Goal: Task Accomplishment & Management: Use online tool/utility

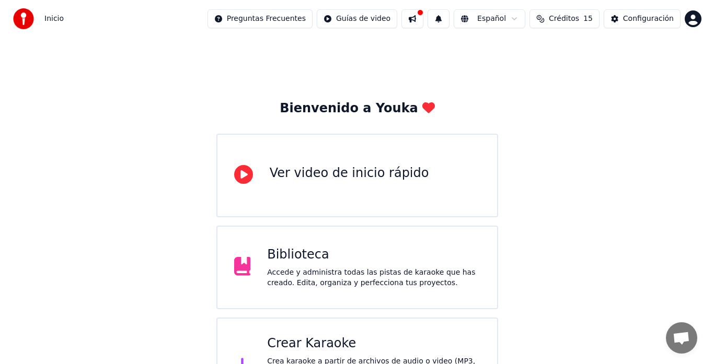
scroll to position [41, 0]
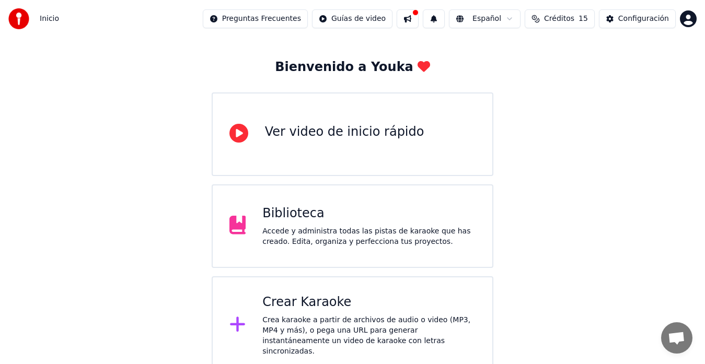
click at [364, 302] on div "Crear Karaoke" at bounding box center [368, 302] width 213 height 17
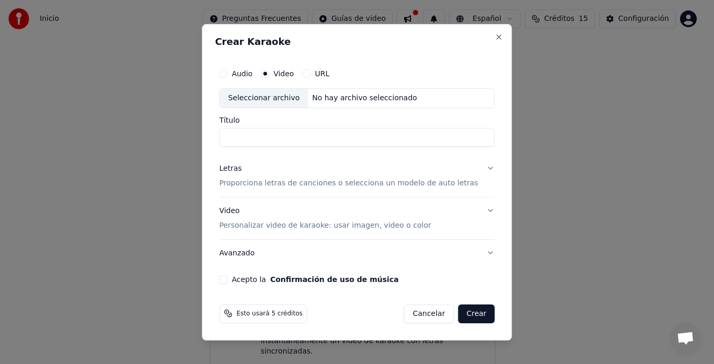
click at [266, 93] on div "Seleccionar archivo" at bounding box center [263, 98] width 88 height 19
click at [289, 138] on input "****" at bounding box center [356, 137] width 275 height 19
type input "*"
type input "**********"
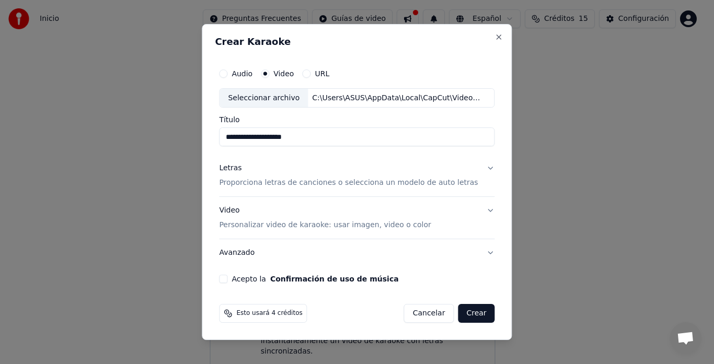
click at [328, 172] on div "Letras Proporciona letras de canciones o selecciona un modelo de auto letras" at bounding box center [348, 176] width 259 height 25
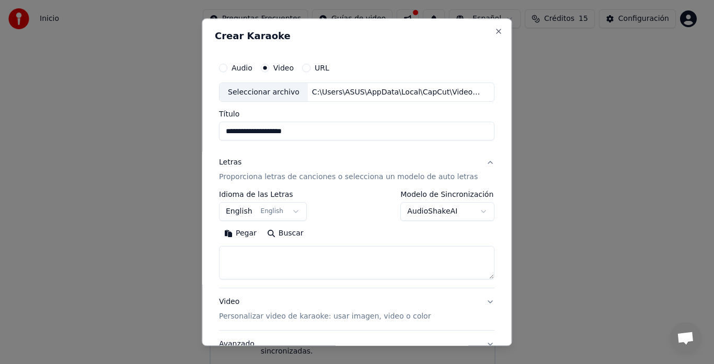
click at [272, 215] on button "English English" at bounding box center [263, 212] width 88 height 19
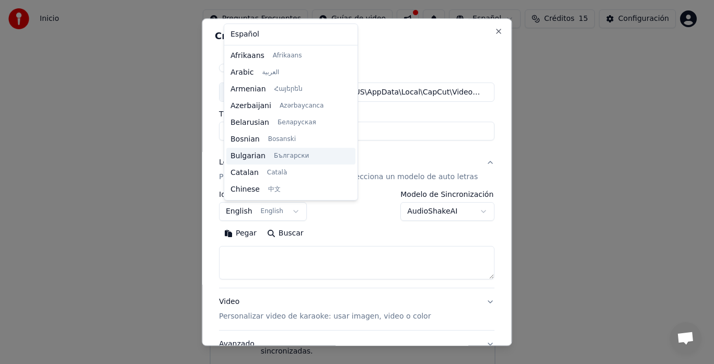
scroll to position [84, 0]
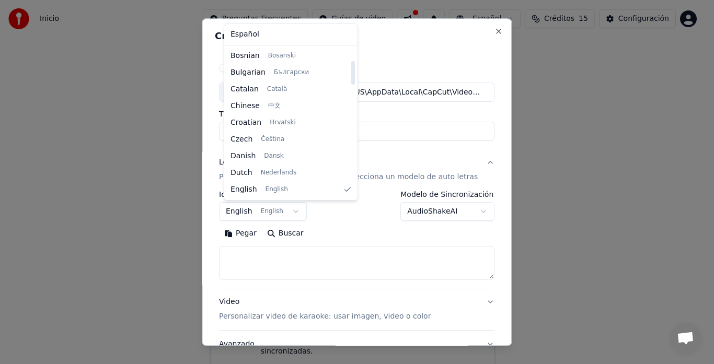
select select "**"
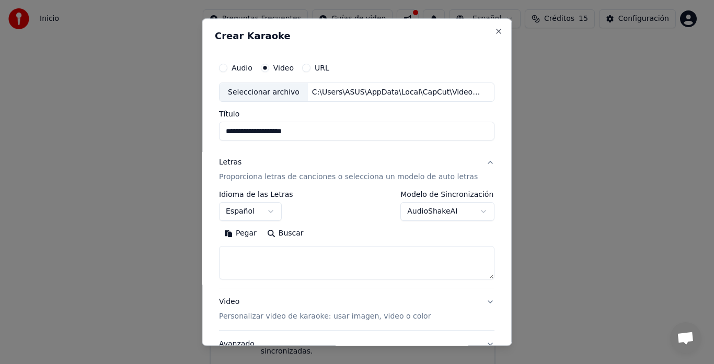
click at [265, 257] on textarea at bounding box center [356, 263] width 275 height 33
paste textarea "**********"
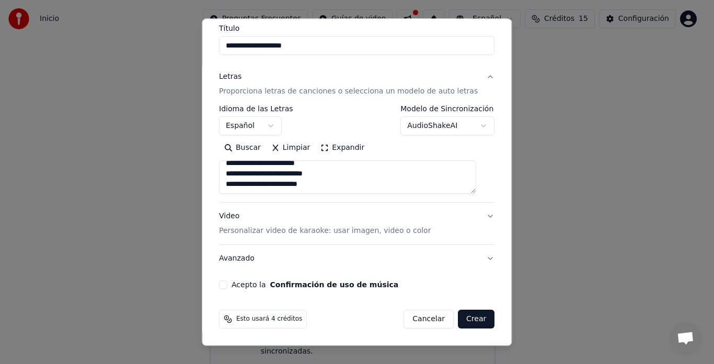
type textarea "**********"
click at [227, 283] on button "Acepto la Confirmación de uso de música" at bounding box center [223, 285] width 8 height 8
click at [464, 319] on button "Crear" at bounding box center [476, 319] width 37 height 19
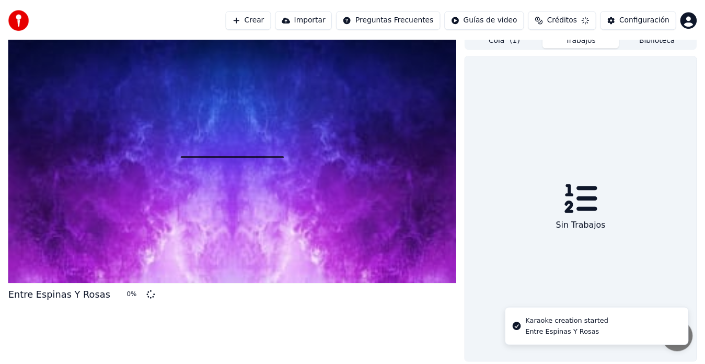
scroll to position [8, 0]
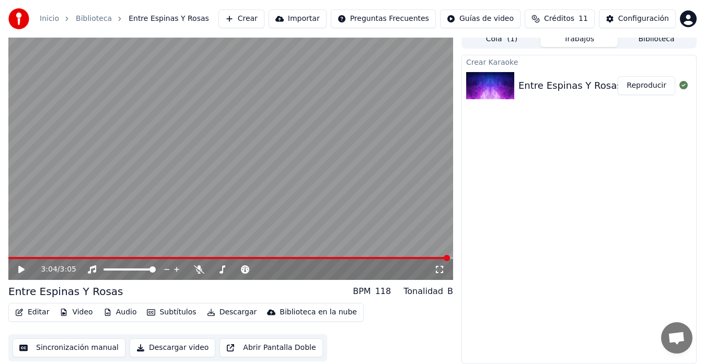
click at [21, 269] on icon at bounding box center [21, 269] width 6 height 7
click at [40, 256] on video at bounding box center [230, 155] width 445 height 250
click at [8, 259] on span at bounding box center [8, 258] width 0 height 2
click at [21, 273] on icon at bounding box center [29, 269] width 24 height 8
click at [24, 270] on icon at bounding box center [21, 270] width 5 height 6
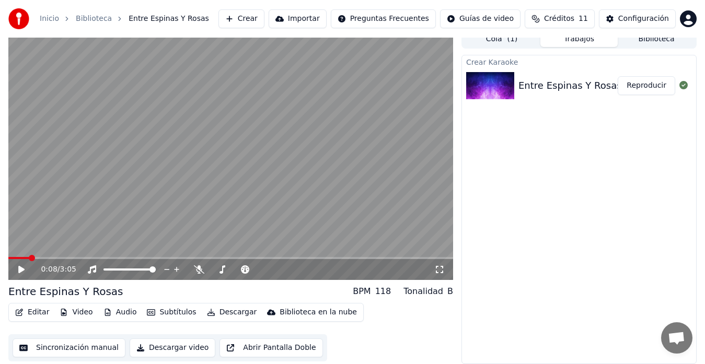
click at [22, 268] on icon at bounding box center [21, 269] width 6 height 7
click at [22, 268] on icon at bounding box center [21, 270] width 5 height 6
click at [73, 310] on button "Video" at bounding box center [75, 312] width 41 height 15
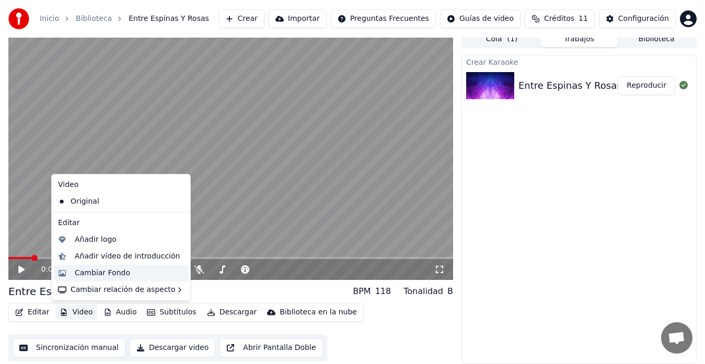
click at [118, 274] on div "Cambiar Fondo" at bounding box center [102, 273] width 55 height 10
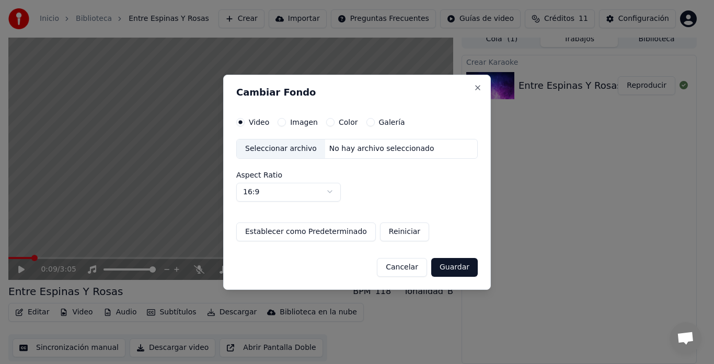
click at [402, 271] on button "Cancelar" at bounding box center [402, 267] width 50 height 19
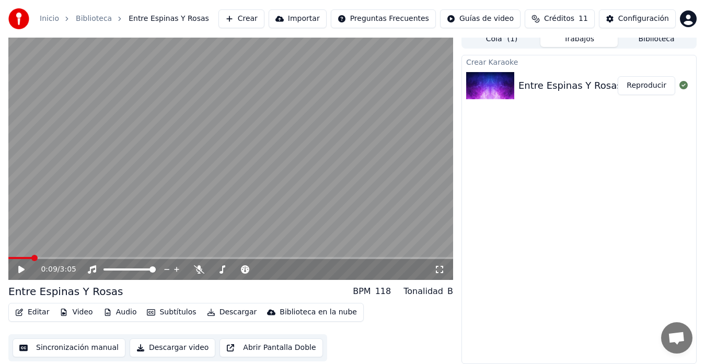
click at [179, 125] on video at bounding box center [230, 155] width 445 height 250
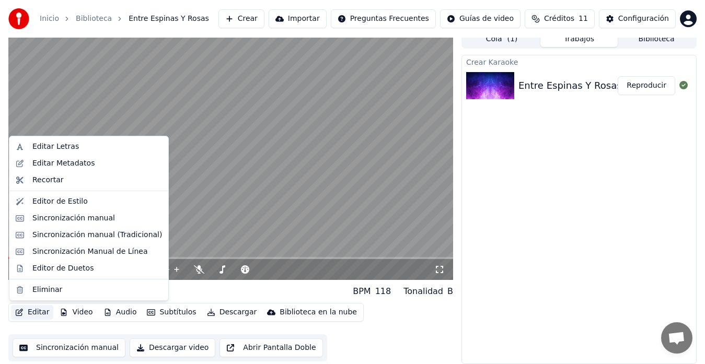
click at [24, 314] on button "Editar" at bounding box center [32, 312] width 42 height 15
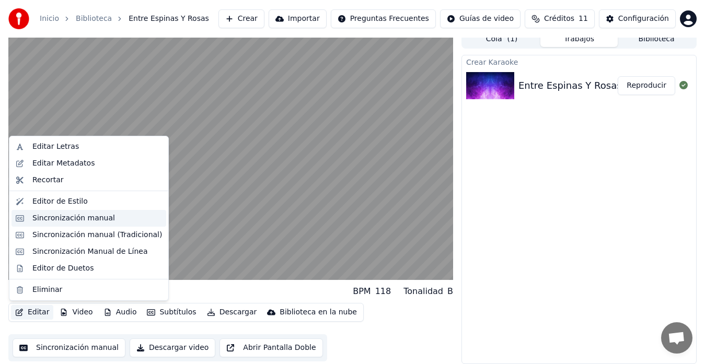
click at [103, 218] on div "Sincronización manual" at bounding box center [73, 218] width 83 height 10
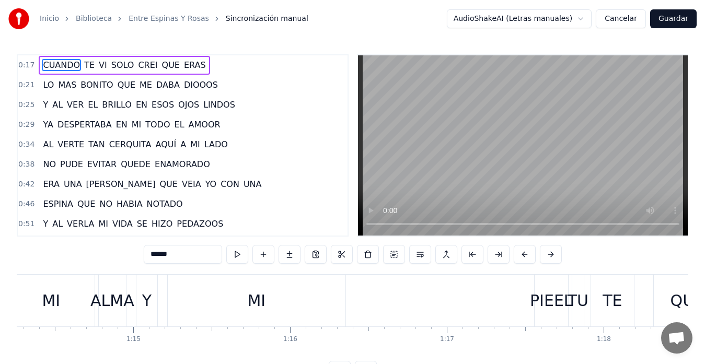
scroll to position [0, 11643]
click at [538, 308] on div "PIEEL" at bounding box center [550, 301] width 43 height 24
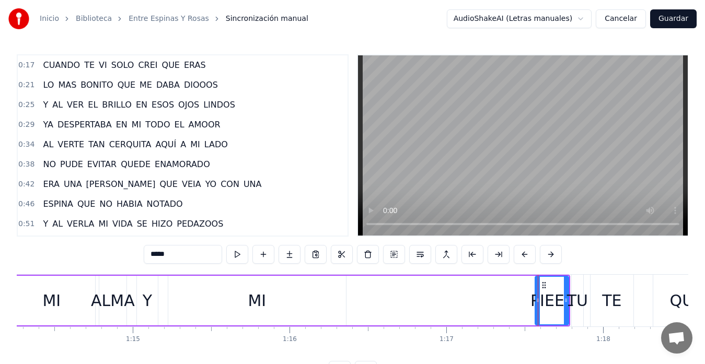
scroll to position [178, 0]
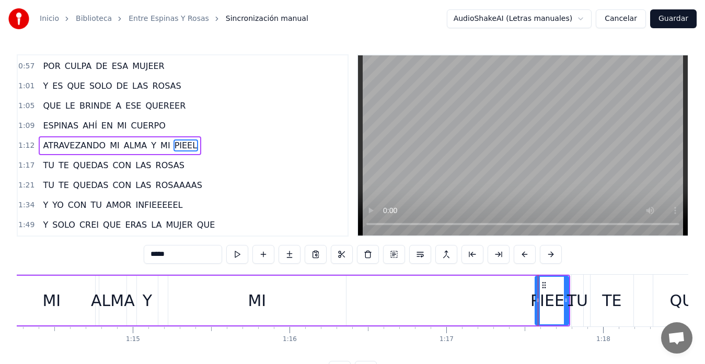
click at [253, 306] on div "MI" at bounding box center [257, 301] width 18 height 24
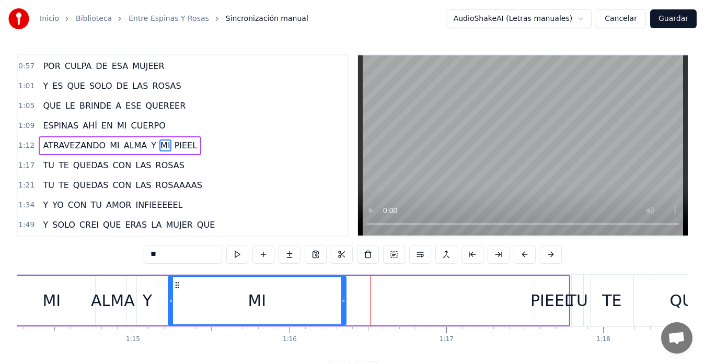
click at [537, 302] on div "PIEEL" at bounding box center [551, 301] width 43 height 24
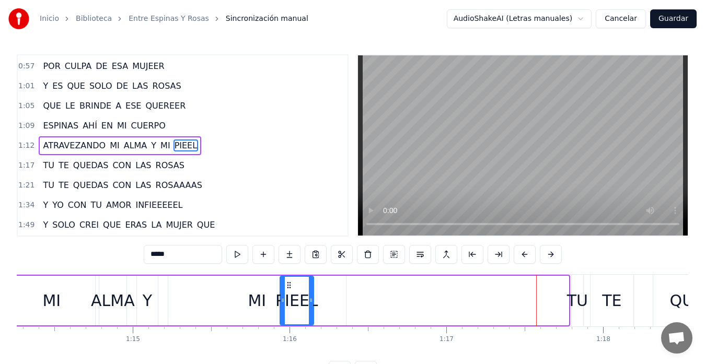
drag, startPoint x: 542, startPoint y: 285, endPoint x: 287, endPoint y: 286, distance: 255.0
click at [287, 286] on icon at bounding box center [289, 285] width 8 height 8
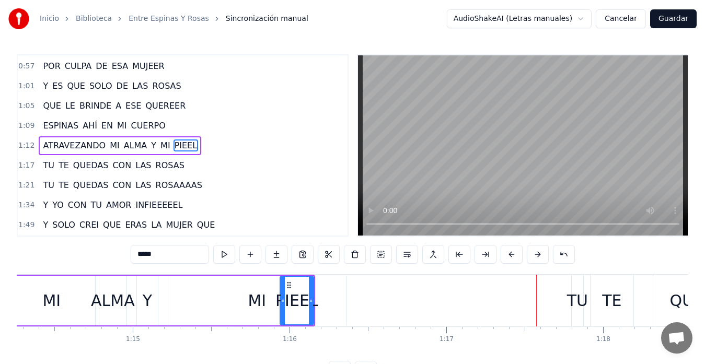
click at [235, 297] on div "MI" at bounding box center [257, 301] width 178 height 50
type input "**"
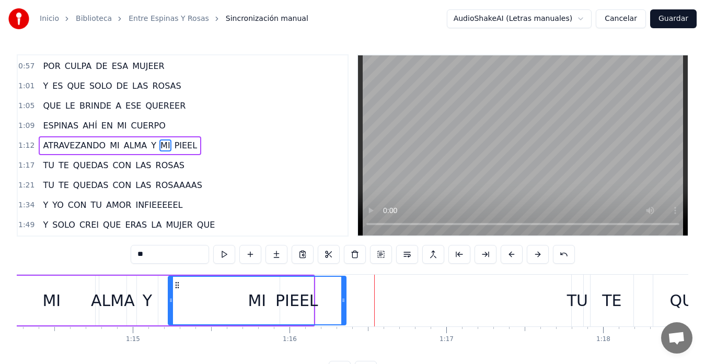
click at [281, 305] on div "MI" at bounding box center [257, 301] width 177 height 48
click at [253, 306] on div "MI" at bounding box center [257, 301] width 18 height 24
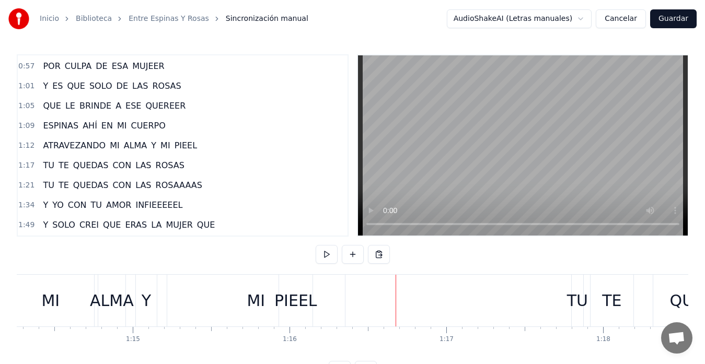
click at [253, 302] on div "MI" at bounding box center [256, 301] width 18 height 24
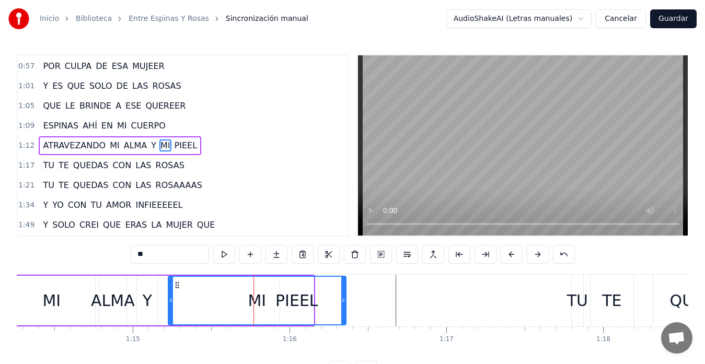
click at [255, 302] on div "MI" at bounding box center [257, 301] width 18 height 24
click at [309, 296] on div "MI" at bounding box center [257, 301] width 177 height 48
click at [332, 298] on div "MI" at bounding box center [257, 301] width 177 height 48
drag, startPoint x: 178, startPoint y: 290, endPoint x: 172, endPoint y: 289, distance: 5.3
click at [172, 289] on div "MI" at bounding box center [257, 301] width 177 height 48
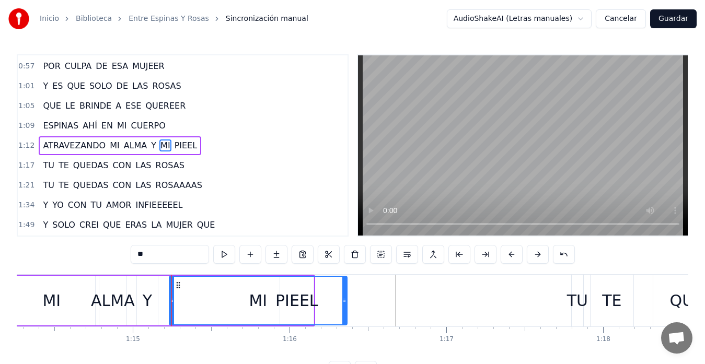
click at [179, 287] on icon at bounding box center [178, 285] width 8 height 8
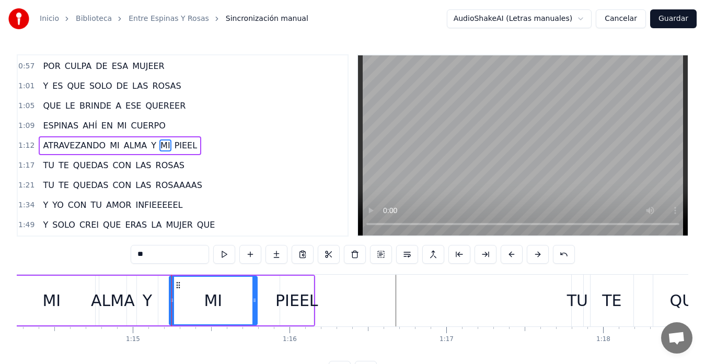
drag, startPoint x: 346, startPoint y: 299, endPoint x: 256, endPoint y: 303, distance: 89.9
click at [256, 303] on icon at bounding box center [254, 300] width 4 height 8
drag, startPoint x: 178, startPoint y: 283, endPoint x: 187, endPoint y: 286, distance: 9.6
click at [187, 286] on icon at bounding box center [187, 285] width 8 height 8
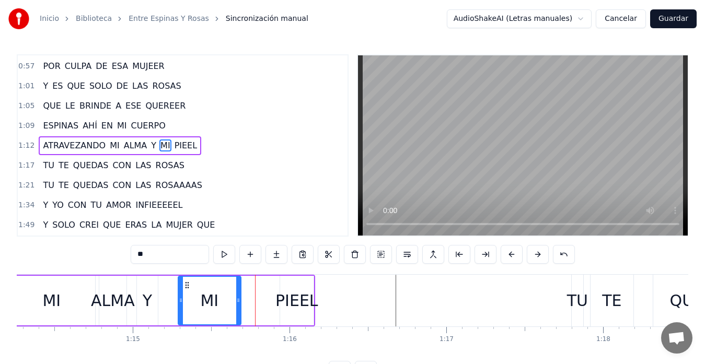
drag, startPoint x: 262, startPoint y: 298, endPoint x: 238, endPoint y: 296, distance: 23.6
click at [236, 296] on icon at bounding box center [238, 300] width 4 height 8
click at [271, 295] on div "ATRAVEZANDO MI ALMA Y MI PIEEL" at bounding box center [4, 301] width 622 height 52
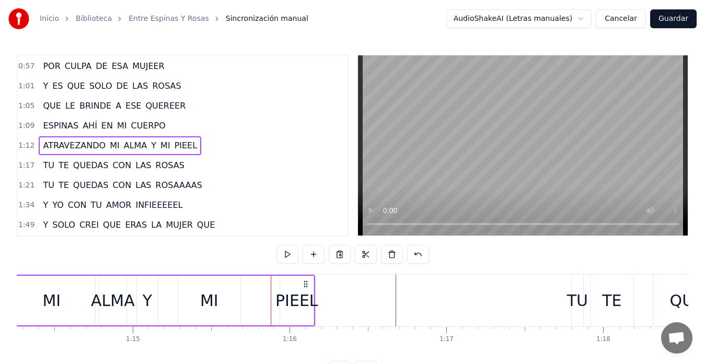
click at [292, 292] on div "PIEEL" at bounding box center [296, 301] width 43 height 24
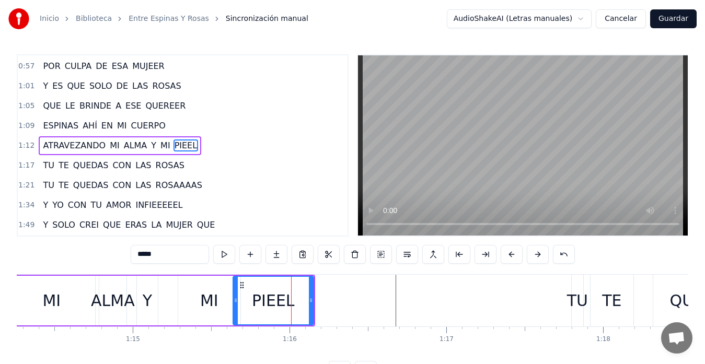
drag, startPoint x: 281, startPoint y: 298, endPoint x: 233, endPoint y: 297, distance: 47.6
click at [234, 297] on icon at bounding box center [236, 300] width 4 height 8
click at [59, 291] on div "MI" at bounding box center [51, 301] width 18 height 24
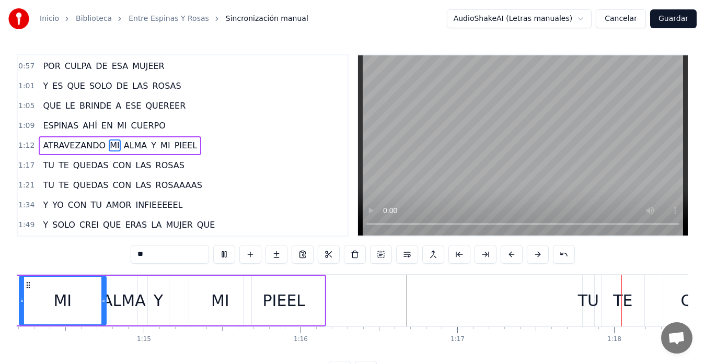
scroll to position [0, 12204]
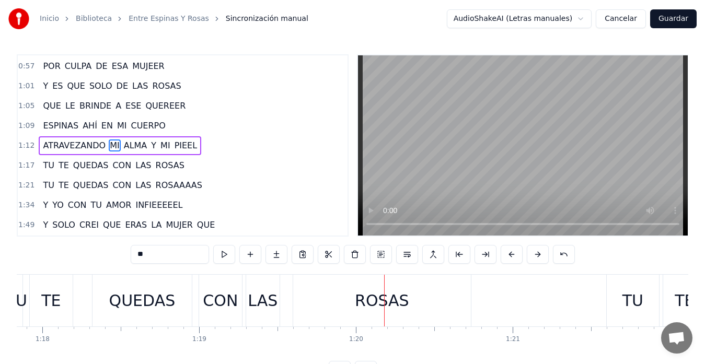
click at [62, 146] on span "ATRAVEZANDO" at bounding box center [74, 146] width 65 height 12
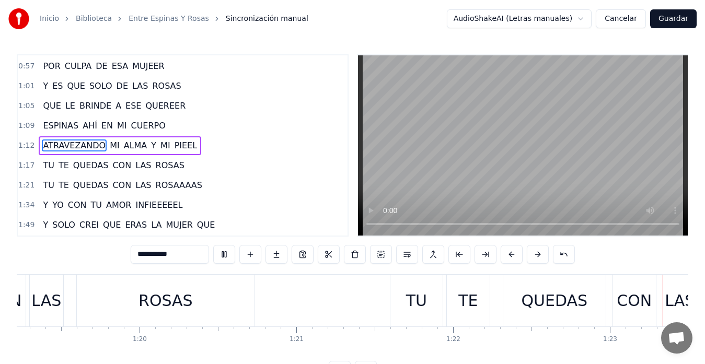
scroll to position [0, 13003]
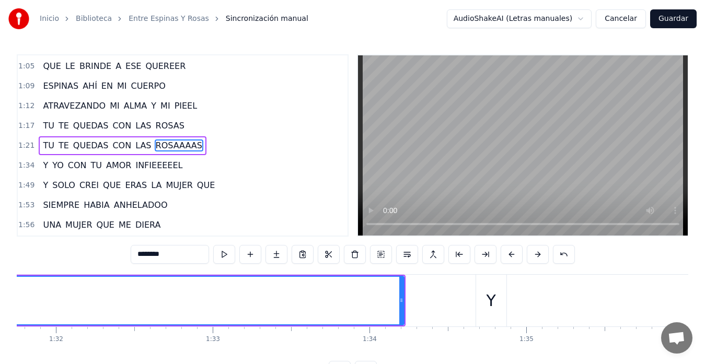
scroll to position [0, 14455]
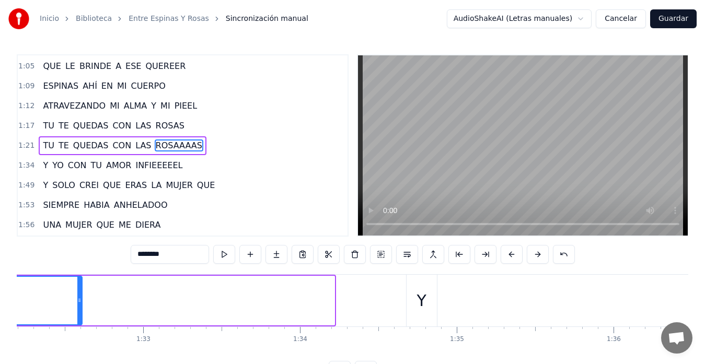
drag, startPoint x: 332, startPoint y: 308, endPoint x: 64, endPoint y: 300, distance: 268.8
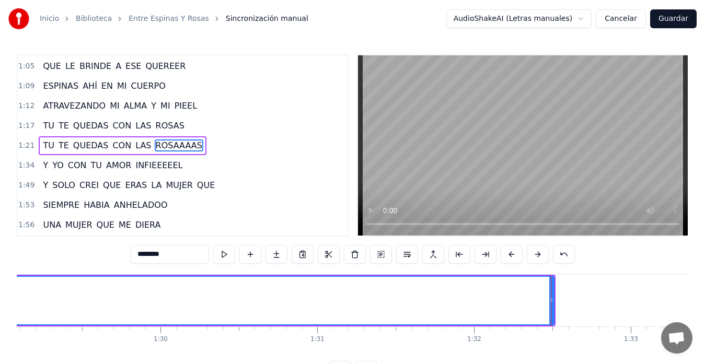
scroll to position [0, 13990]
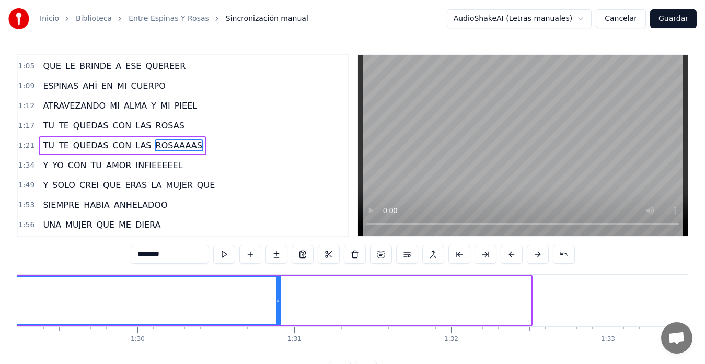
drag, startPoint x: 529, startPoint y: 304, endPoint x: 279, endPoint y: 296, distance: 250.5
click at [279, 296] on div at bounding box center [278, 301] width 4 height 48
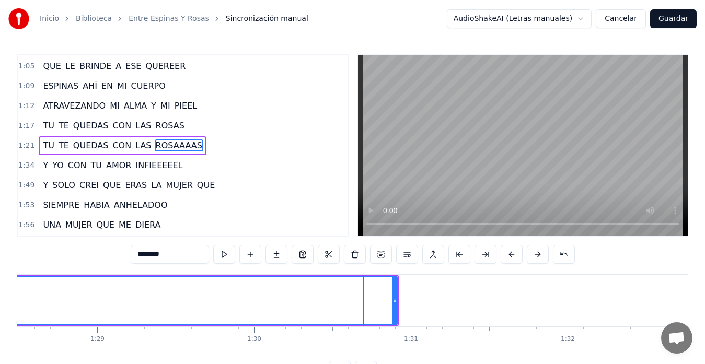
scroll to position [0, 13874]
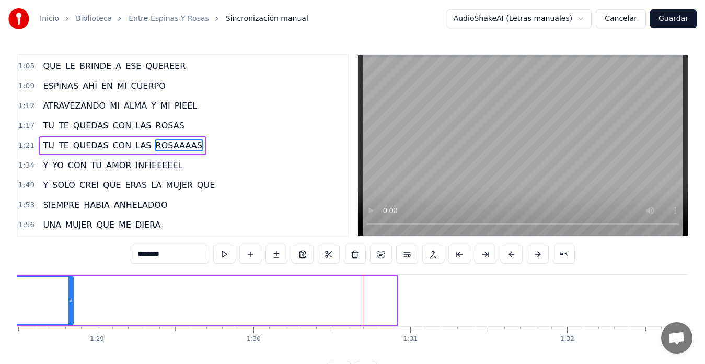
drag, startPoint x: 394, startPoint y: 310, endPoint x: 68, endPoint y: 313, distance: 326.1
click at [68, 313] on div at bounding box center [70, 301] width 4 height 48
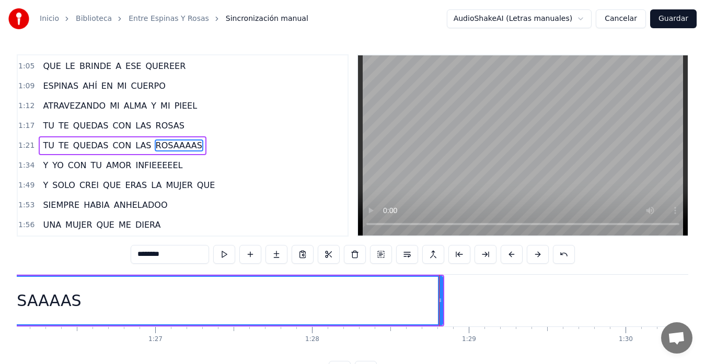
scroll to position [0, 13548]
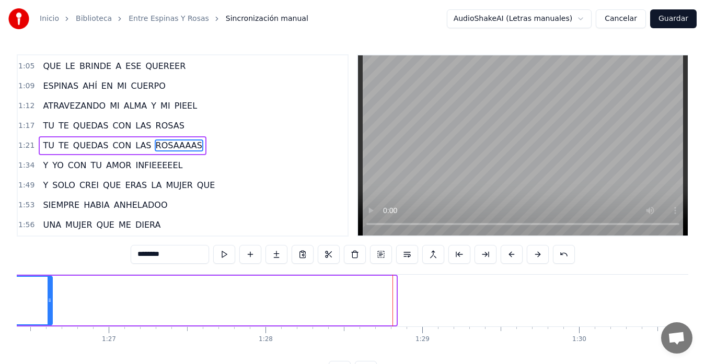
drag, startPoint x: 394, startPoint y: 304, endPoint x: 45, endPoint y: 314, distance: 348.2
click at [48, 314] on div at bounding box center [50, 301] width 4 height 48
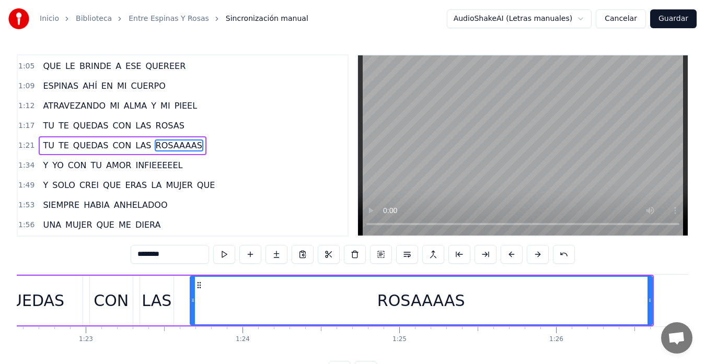
scroll to position [0, 12967]
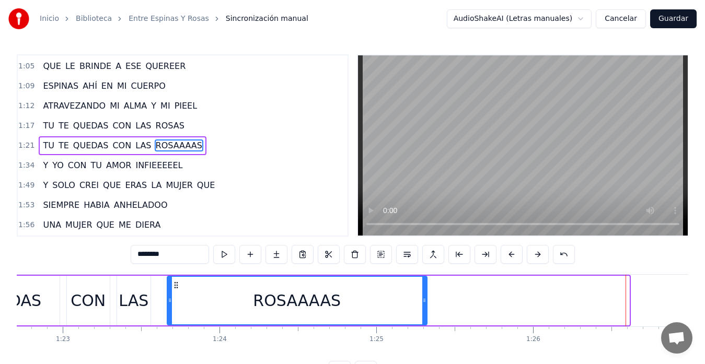
drag, startPoint x: 628, startPoint y: 296, endPoint x: 426, endPoint y: 300, distance: 202.3
click at [426, 300] on icon at bounding box center [424, 300] width 4 height 8
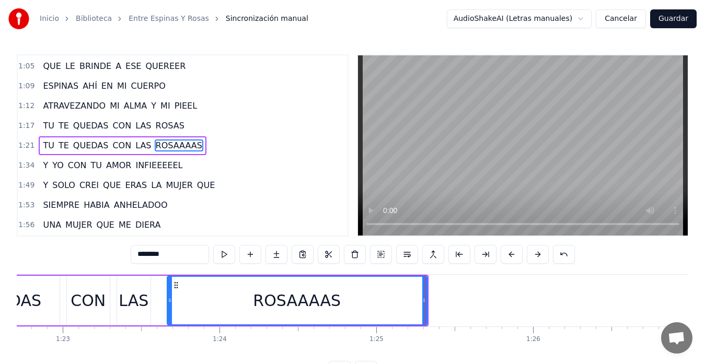
click at [92, 300] on div "CON" at bounding box center [88, 301] width 35 height 24
type input "***"
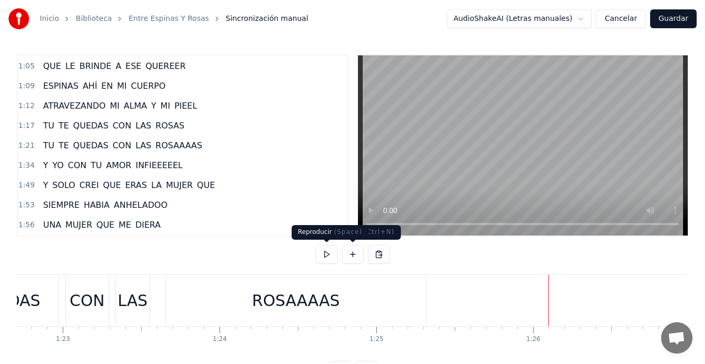
click at [325, 251] on button at bounding box center [327, 254] width 22 height 19
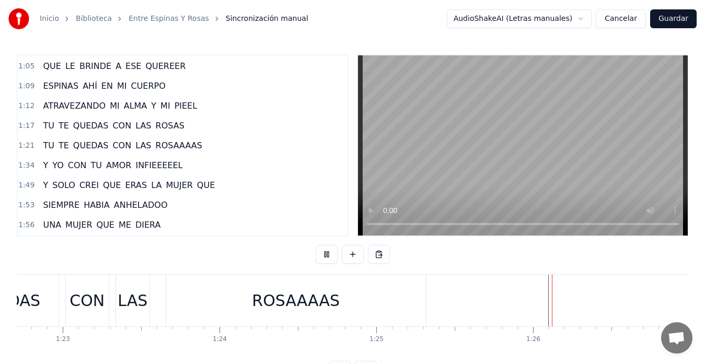
click at [325, 251] on button at bounding box center [327, 254] width 22 height 19
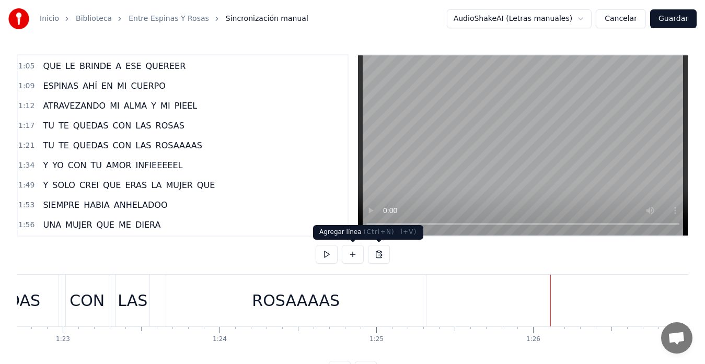
click at [356, 251] on button at bounding box center [353, 254] width 22 height 19
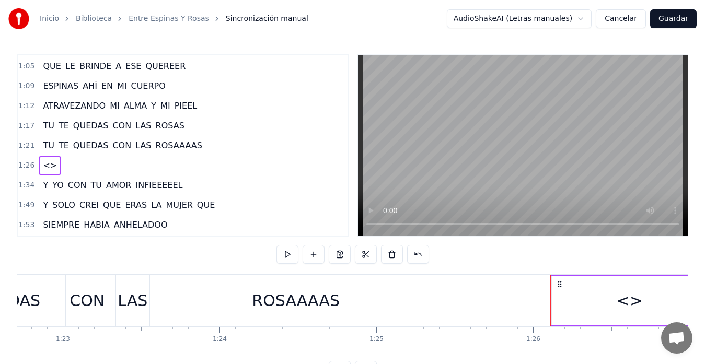
click at [51, 165] on span "<>" at bounding box center [50, 165] width 16 height 12
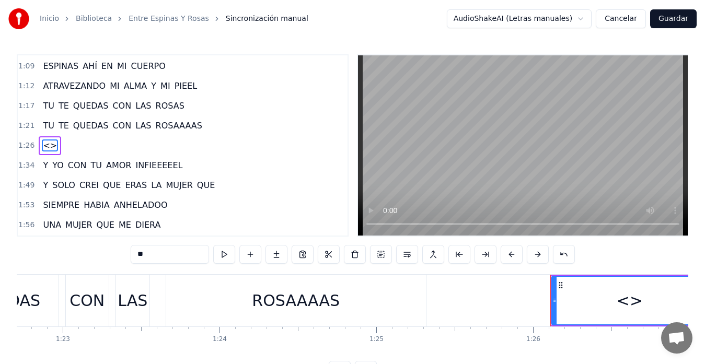
click at [157, 249] on input "**" at bounding box center [170, 254] width 78 height 19
type input "*"
type input "****"
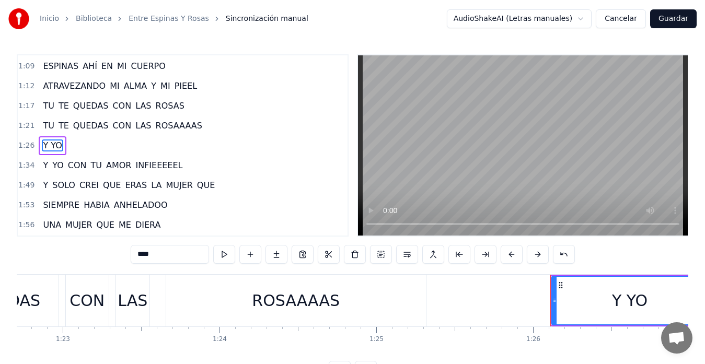
drag, startPoint x: 41, startPoint y: 172, endPoint x: 42, endPoint y: 155, distance: 17.3
click at [42, 155] on div "0:17 CUANDO TE VI SOLO CREI QUE ERAS 0:21 LO MAS BONITO QUE ME DABA DIOOOS 0:25…" at bounding box center [183, 145] width 332 height 182
click at [26, 168] on span "1:34" at bounding box center [26, 165] width 16 height 10
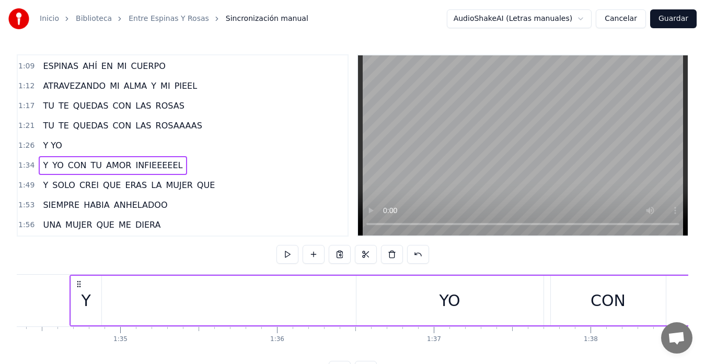
click at [26, 167] on span "1:34" at bounding box center [26, 165] width 16 height 10
drag, startPoint x: 48, startPoint y: 170, endPoint x: 51, endPoint y: 154, distance: 17.0
click at [51, 154] on div "0:17 CUANDO TE VI SOLO CREI QUE ERAS 0:21 LO MAS BONITO QUE ME DABA DIOOOS 0:25…" at bounding box center [183, 145] width 332 height 182
drag, startPoint x: 157, startPoint y: 174, endPoint x: 156, endPoint y: 158, distance: 15.2
click at [159, 159] on div "Y YO CON TU AMOR INFIEEEEEL" at bounding box center [113, 165] width 148 height 19
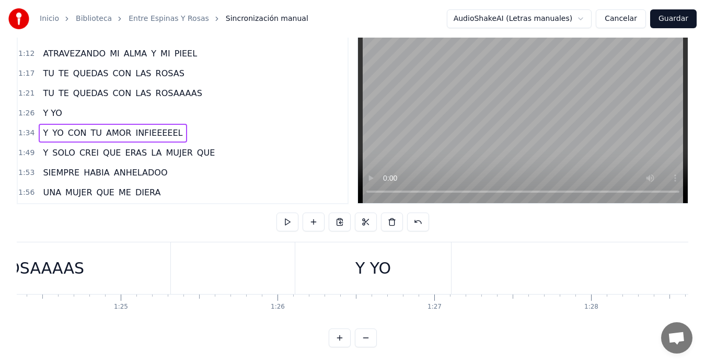
scroll to position [0, 13176]
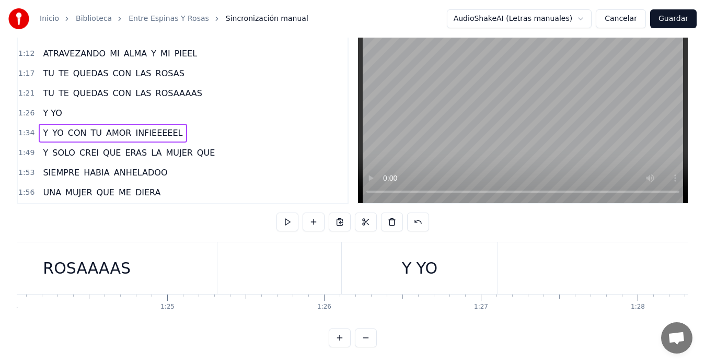
click at [403, 266] on div "Y YO" at bounding box center [420, 269] width 36 height 24
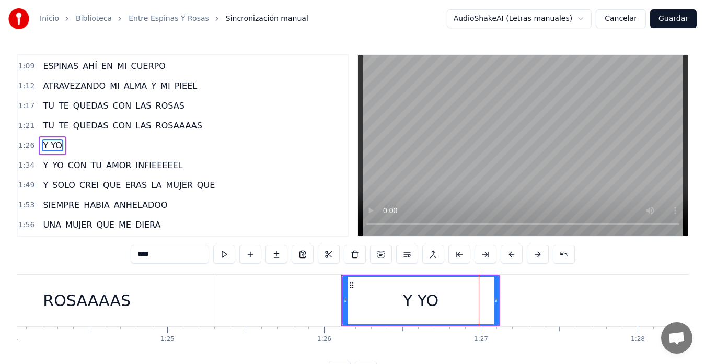
click at [403, 300] on div "Y YO" at bounding box center [420, 301] width 155 height 48
click at [179, 249] on input "****" at bounding box center [170, 254] width 78 height 19
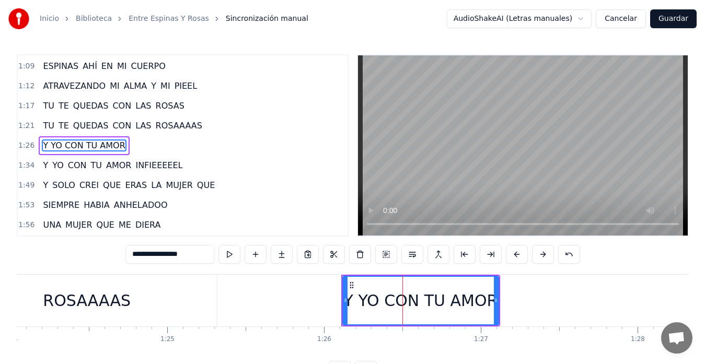
click at [498, 305] on div "Y YO CON TU AMOR" at bounding box center [420, 301] width 157 height 50
click at [495, 298] on icon at bounding box center [496, 300] width 4 height 8
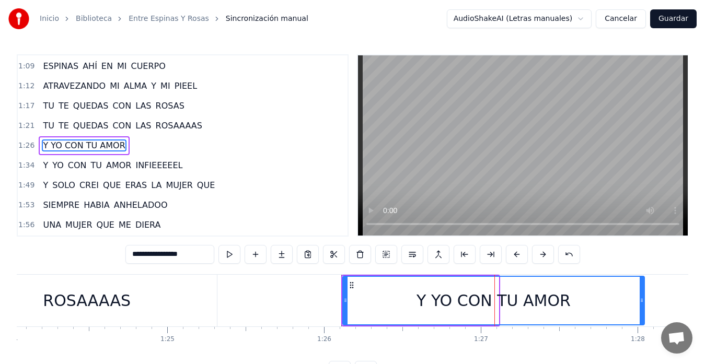
drag, startPoint x: 495, startPoint y: 298, endPoint x: 570, endPoint y: 277, distance: 77.6
click at [644, 285] on div at bounding box center [642, 301] width 4 height 48
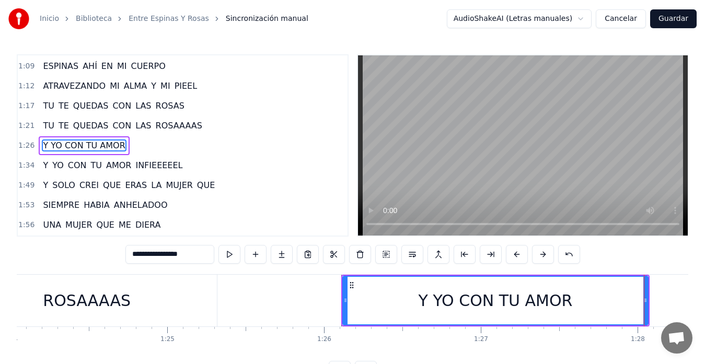
scroll to position [0, 13751]
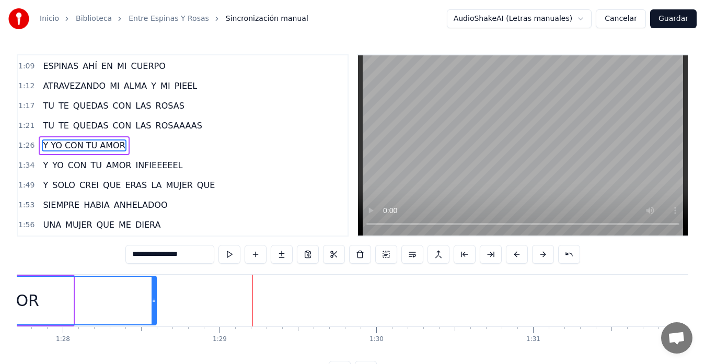
drag, startPoint x: 71, startPoint y: 298, endPoint x: 154, endPoint y: 289, distance: 83.6
click at [154, 289] on div at bounding box center [154, 301] width 4 height 48
click at [159, 129] on span "ROSAAAAS" at bounding box center [179, 126] width 49 height 12
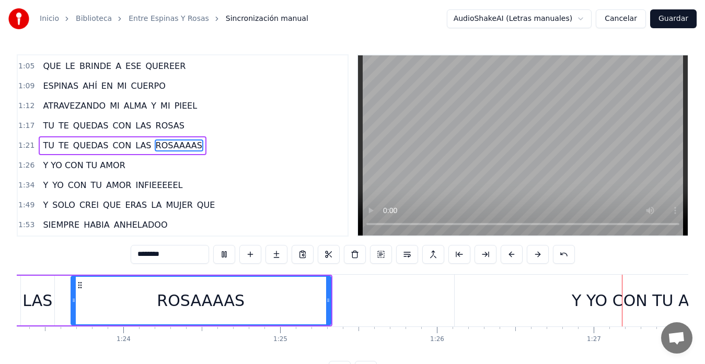
scroll to position [0, 13636]
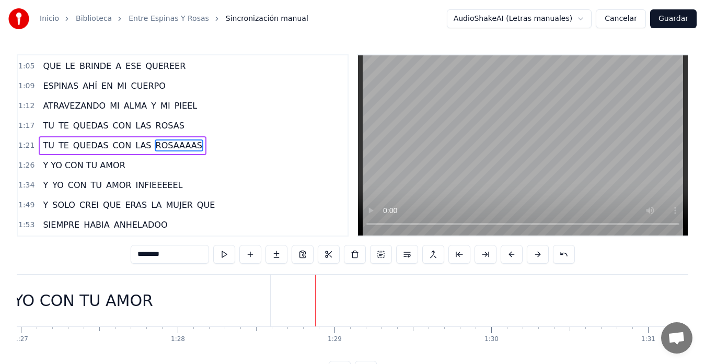
click at [253, 303] on div "Y YO CON TU AMOR" at bounding box center [76, 301] width 388 height 52
type input "**********"
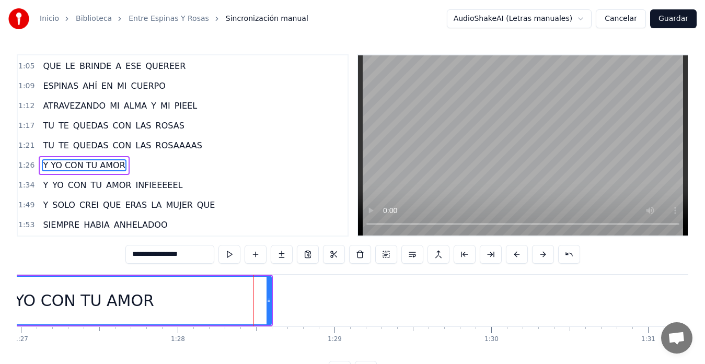
scroll to position [237, 0]
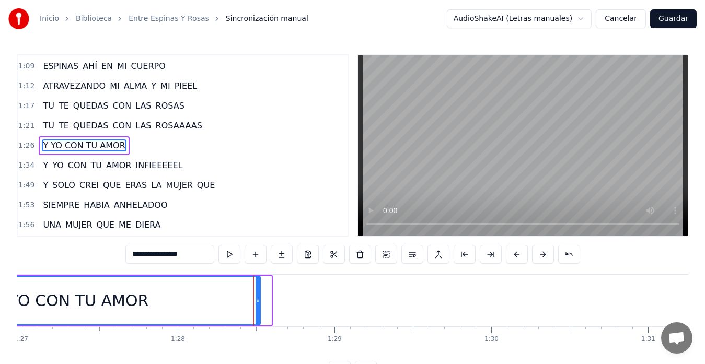
drag, startPoint x: 268, startPoint y: 306, endPoint x: 257, endPoint y: 305, distance: 11.1
click at [257, 305] on div at bounding box center [258, 301] width 4 height 48
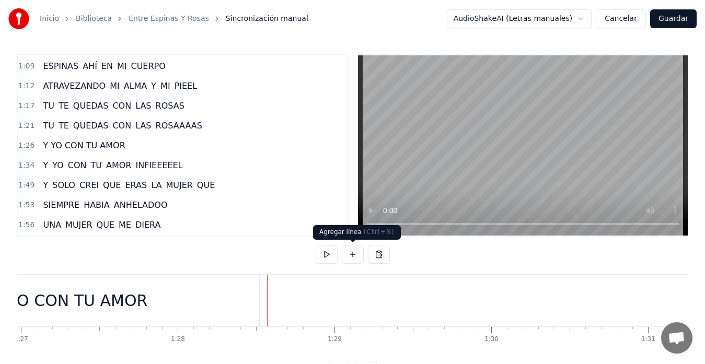
click at [356, 256] on button at bounding box center [353, 254] width 22 height 19
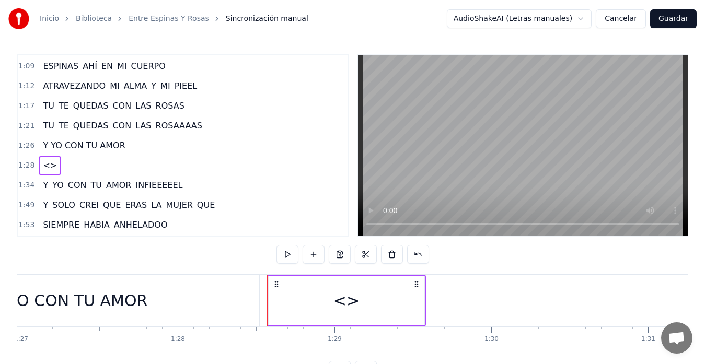
click at [45, 166] on span "<>" at bounding box center [50, 165] width 16 height 12
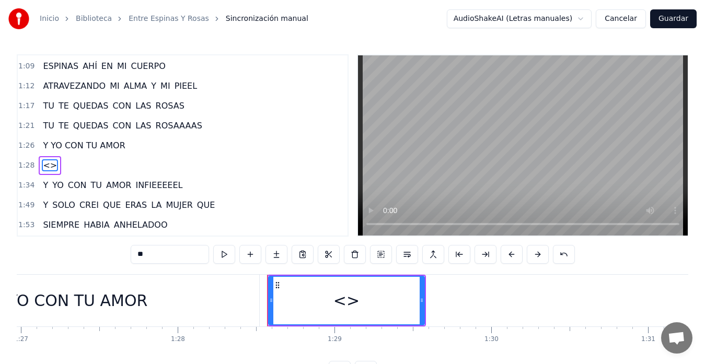
scroll to position [257, 0]
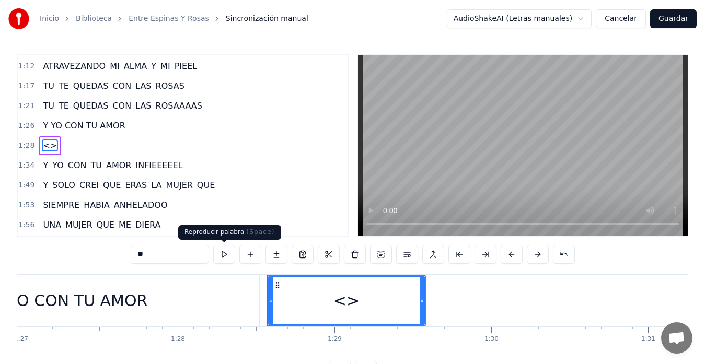
click at [191, 257] on input "**" at bounding box center [170, 254] width 78 height 19
type input "*"
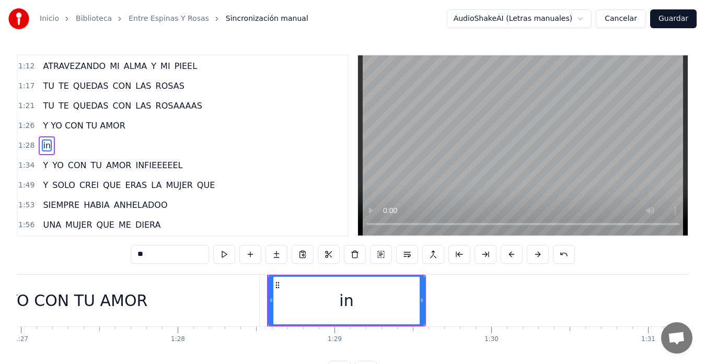
type input "*"
type input "********"
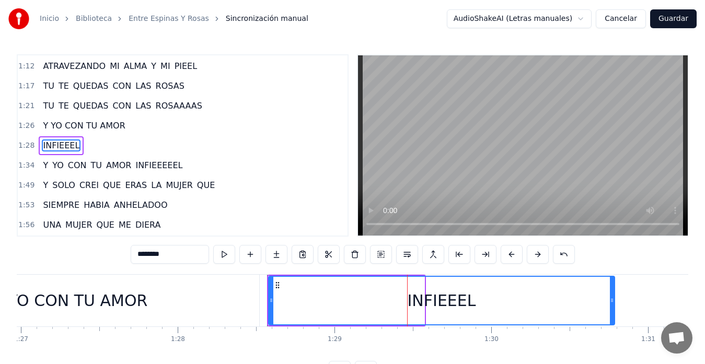
drag, startPoint x: 423, startPoint y: 308, endPoint x: 607, endPoint y: 292, distance: 185.1
click at [610, 292] on div at bounding box center [612, 301] width 4 height 48
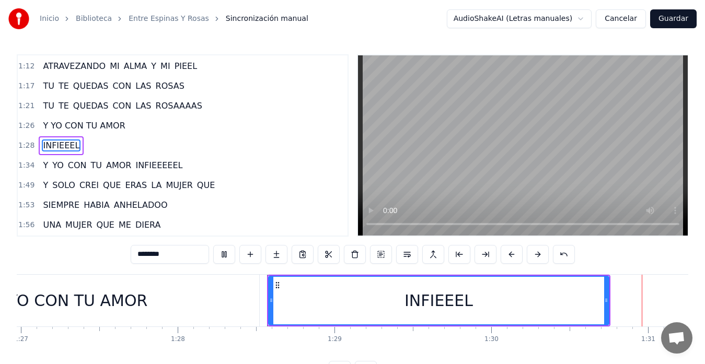
scroll to position [0, 14204]
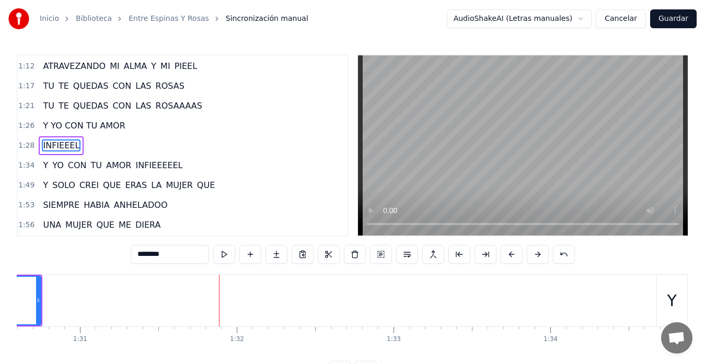
click at [101, 118] on div "Y YO CON TU AMOR" at bounding box center [84, 126] width 90 height 19
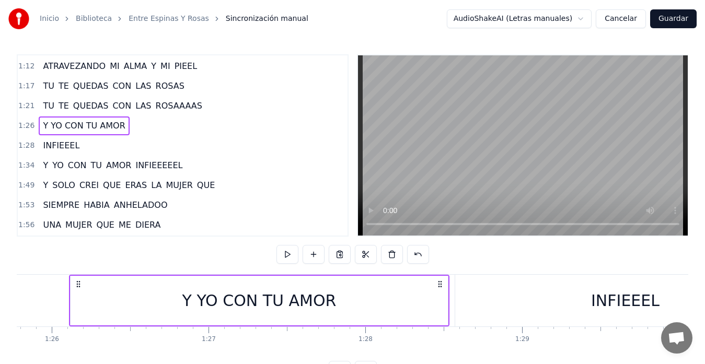
click at [99, 127] on span "Y YO CON TU AMOR" at bounding box center [84, 126] width 84 height 12
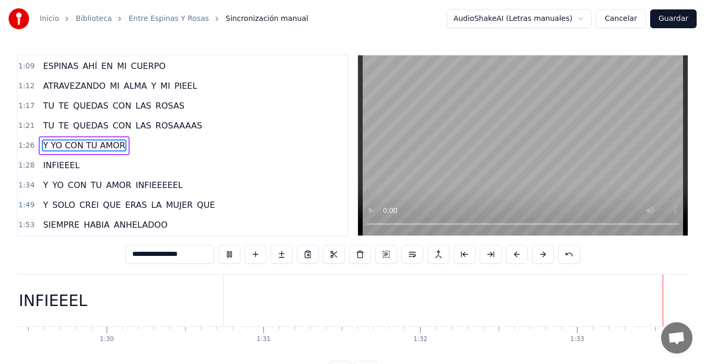
scroll to position [0, 14603]
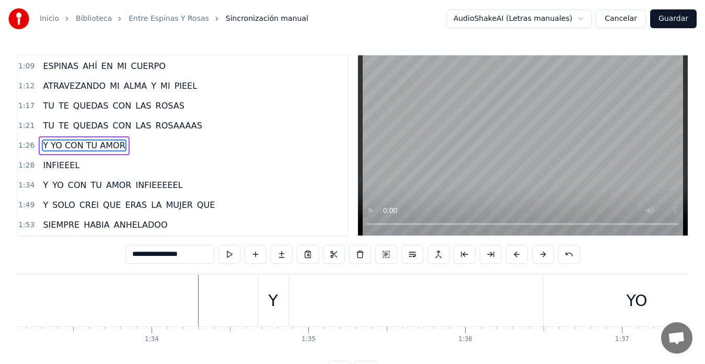
click at [275, 305] on div "Y" at bounding box center [272, 301] width 9 height 24
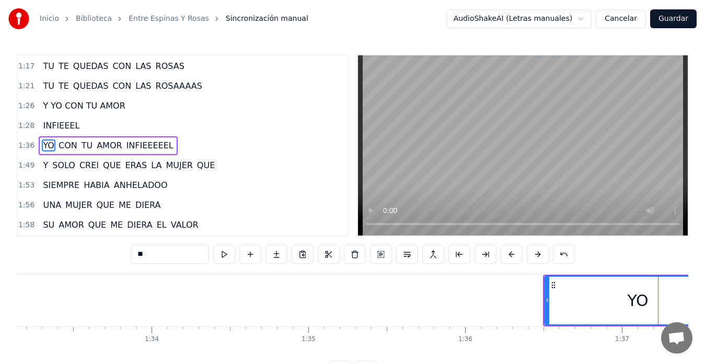
scroll to position [0, 15189]
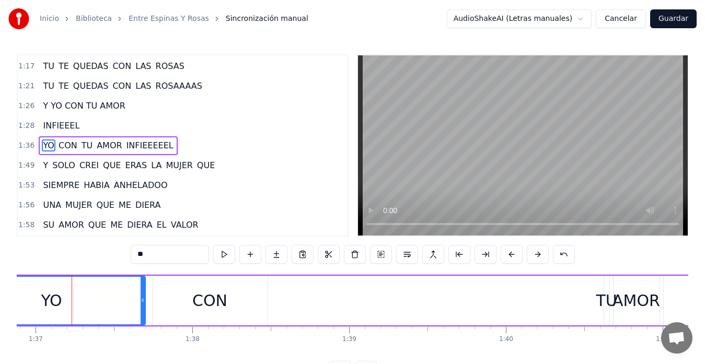
click at [47, 143] on span "YO" at bounding box center [49, 146] width 14 height 12
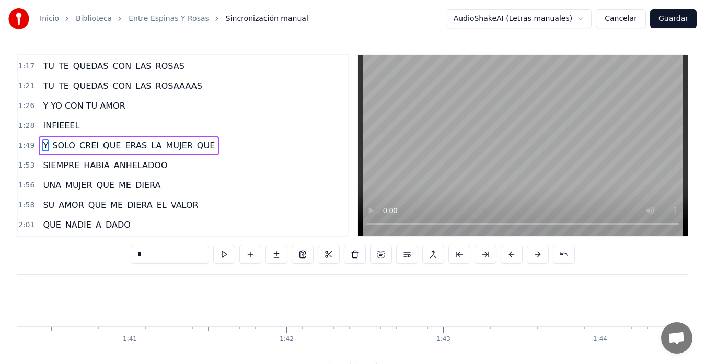
scroll to position [0, 17055]
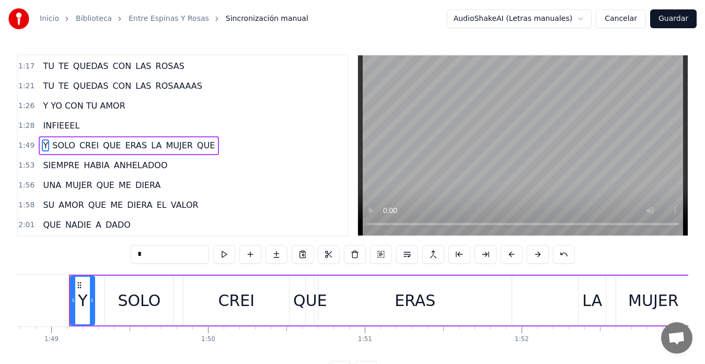
click at [89, 106] on span "Y YO CON TU AMOR" at bounding box center [84, 106] width 84 height 12
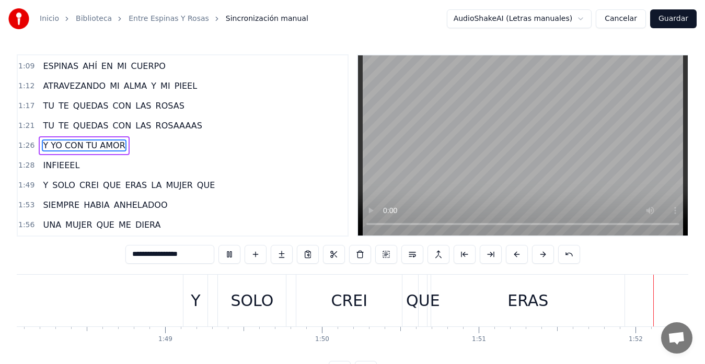
scroll to position [0, 17524]
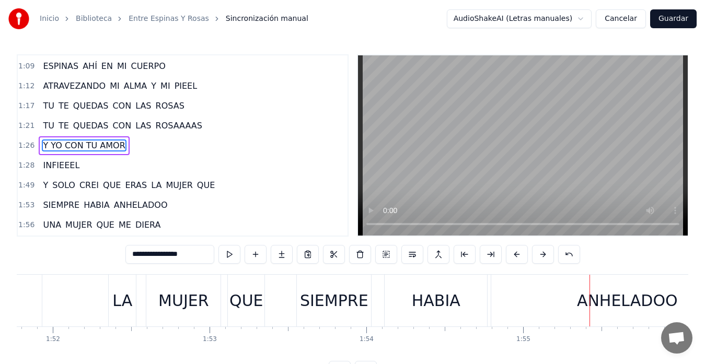
click at [210, 287] on div "MUJER" at bounding box center [183, 301] width 74 height 52
type input "*****"
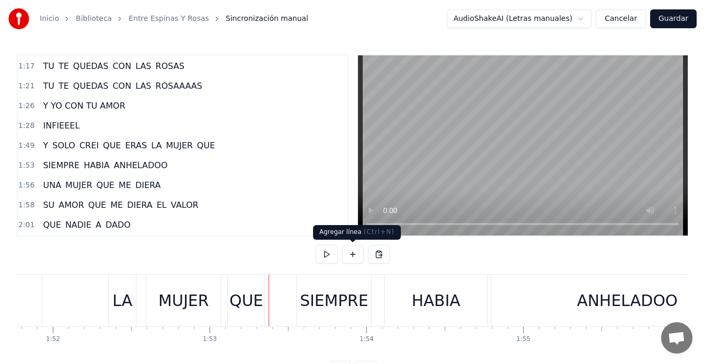
click at [353, 258] on button at bounding box center [353, 254] width 22 height 19
click at [251, 297] on div "QUE" at bounding box center [246, 301] width 34 height 24
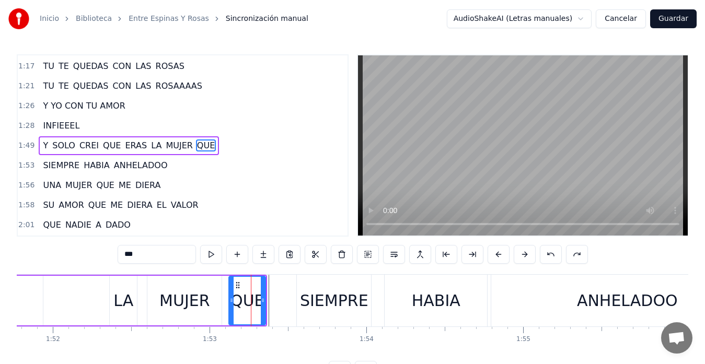
click at [157, 259] on input "***" at bounding box center [157, 254] width 78 height 19
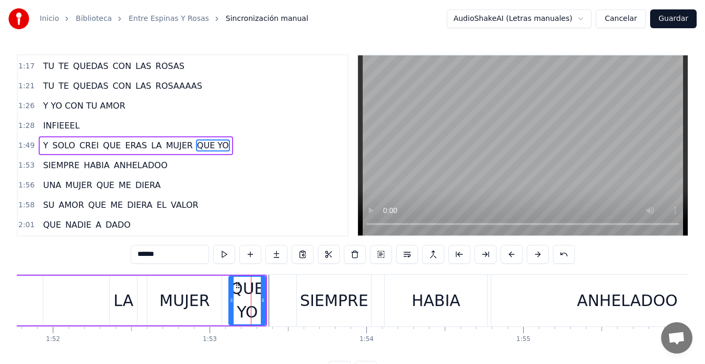
type input "******"
click at [237, 206] on div "1:58 SU AMOR QUE ME DIERA EL VALOR" at bounding box center [183, 205] width 330 height 20
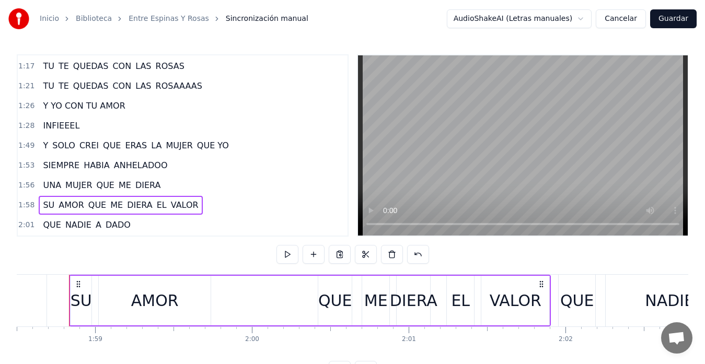
click at [165, 148] on span "MUJER" at bounding box center [179, 146] width 29 height 12
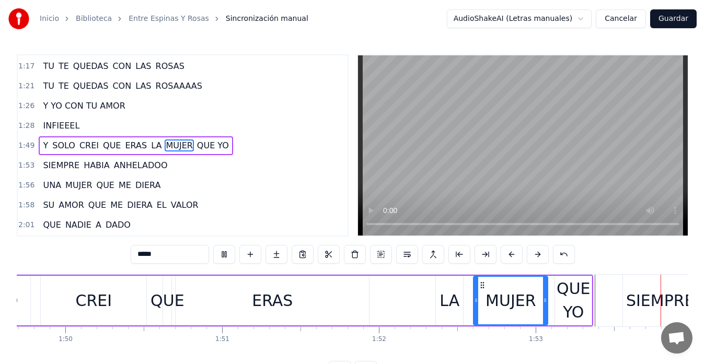
scroll to position [0, 17783]
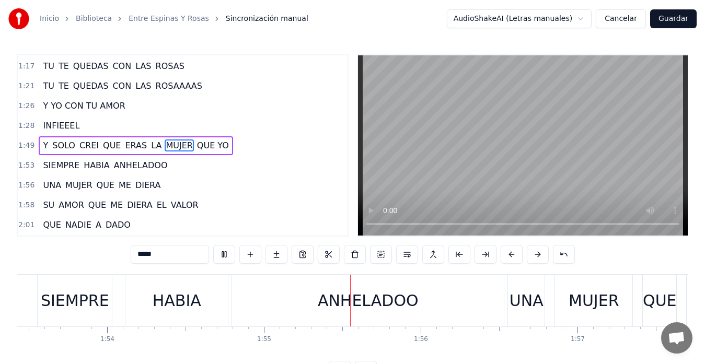
click at [401, 173] on video at bounding box center [523, 145] width 330 height 180
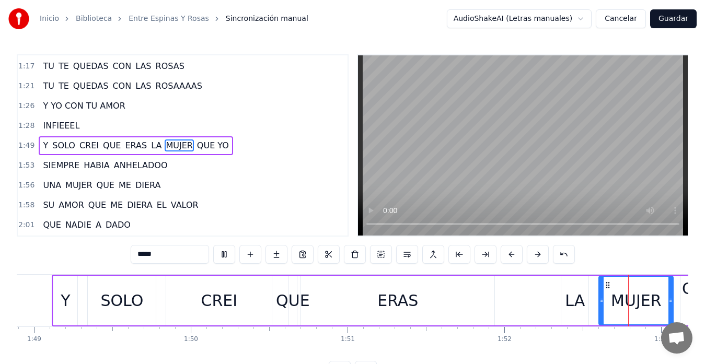
scroll to position [0, 17645]
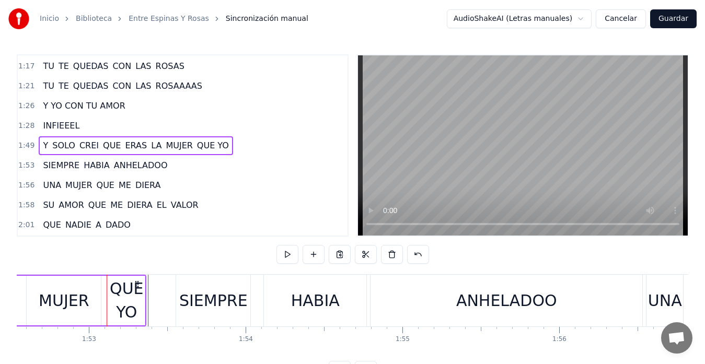
click at [122, 299] on div "QUE YO" at bounding box center [126, 300] width 37 height 47
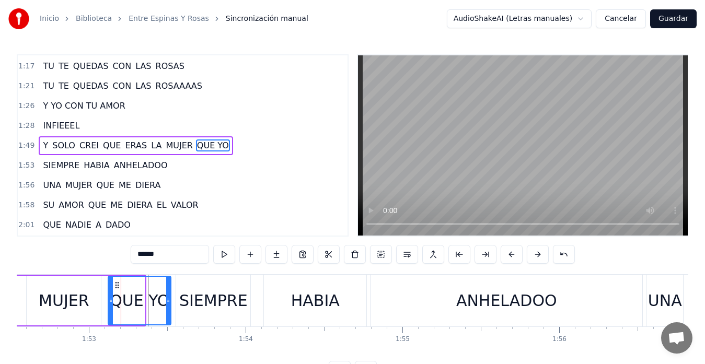
drag, startPoint x: 142, startPoint y: 303, endPoint x: 168, endPoint y: 302, distance: 26.2
click at [168, 302] on icon at bounding box center [168, 300] width 4 height 8
click at [69, 292] on div "MUJER" at bounding box center [64, 301] width 51 height 24
type input "*****"
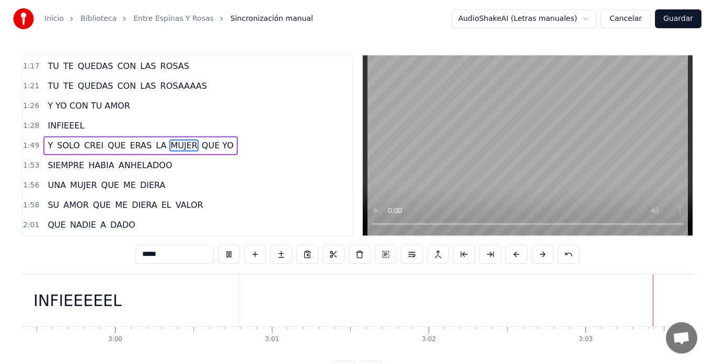
scroll to position [0, 28398]
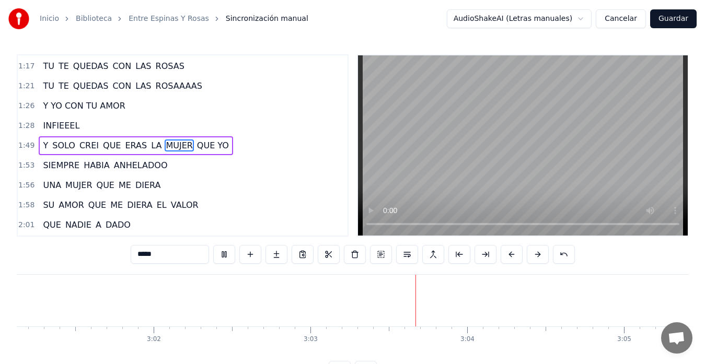
click at [683, 19] on button "Guardar" at bounding box center [673, 18] width 47 height 19
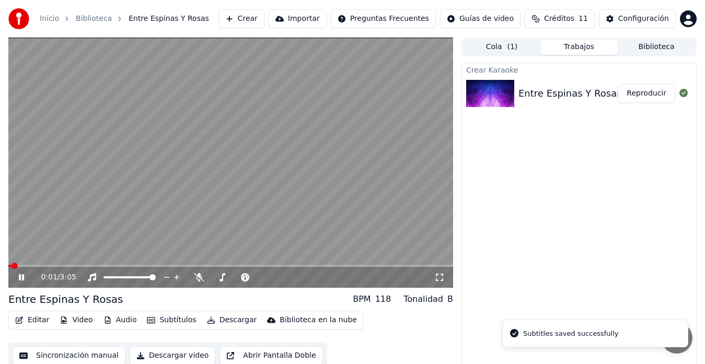
click at [165, 167] on video at bounding box center [230, 163] width 445 height 250
click at [71, 321] on button "Video" at bounding box center [75, 320] width 41 height 15
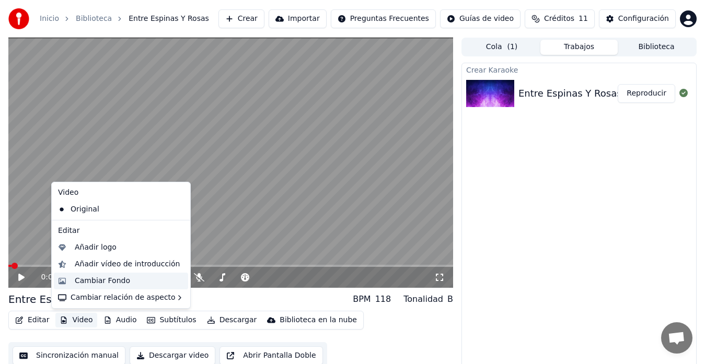
click at [109, 280] on div "Cambiar Fondo" at bounding box center [102, 281] width 55 height 10
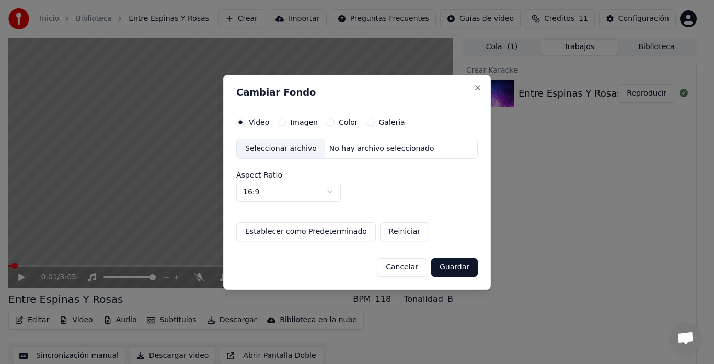
click at [282, 151] on div "Seleccionar archivo" at bounding box center [281, 149] width 88 height 19
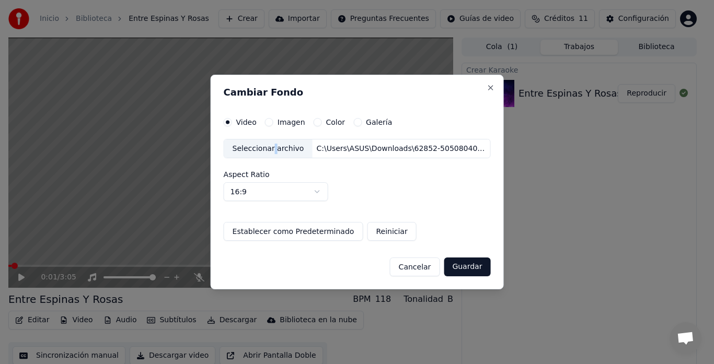
click at [467, 267] on button "Guardar" at bounding box center [467, 267] width 47 height 19
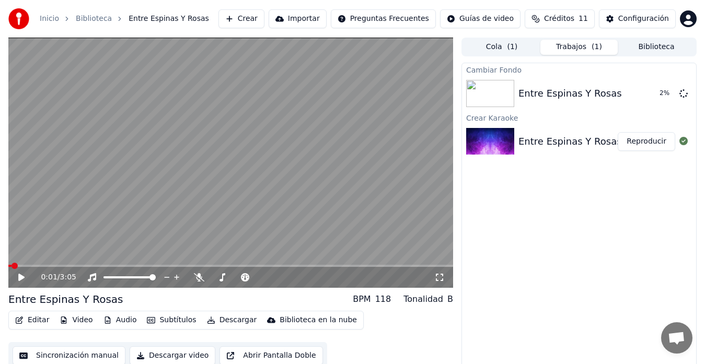
click at [32, 326] on button "Editar" at bounding box center [32, 320] width 42 height 15
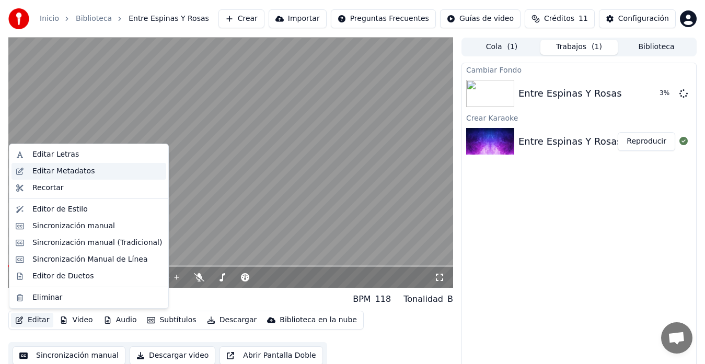
click at [90, 176] on div "Editar Metadatos" at bounding box center [97, 171] width 130 height 10
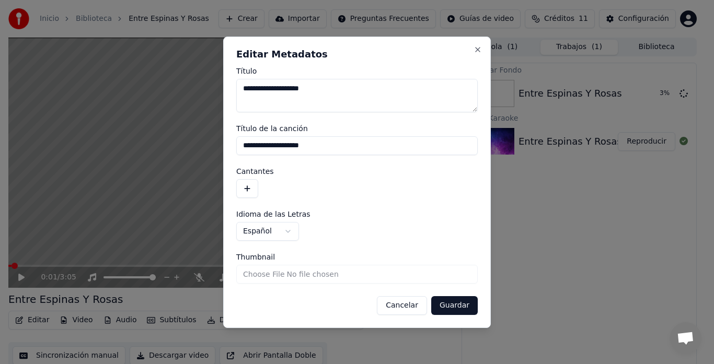
click at [247, 183] on button "button" at bounding box center [247, 188] width 22 height 19
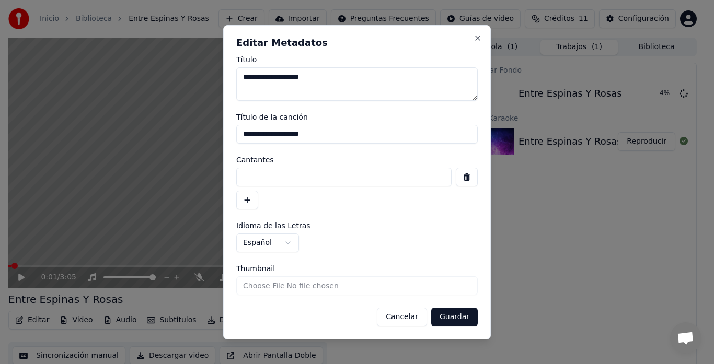
click at [279, 177] on input at bounding box center [343, 177] width 215 height 19
type input "**********"
click at [461, 313] on button "Guardar" at bounding box center [454, 317] width 47 height 19
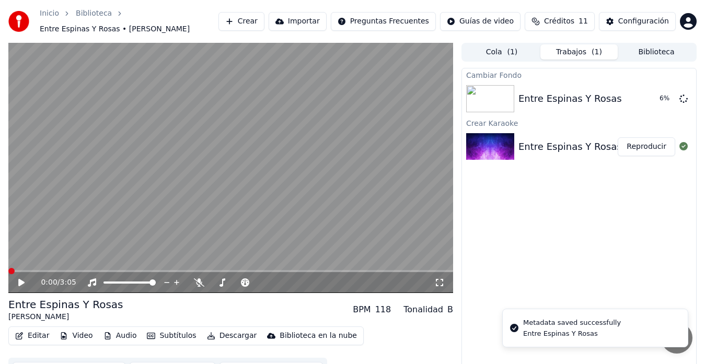
click at [22, 279] on icon at bounding box center [21, 282] width 6 height 7
click at [22, 279] on icon at bounding box center [29, 283] width 24 height 8
click at [22, 279] on icon at bounding box center [21, 282] width 6 height 7
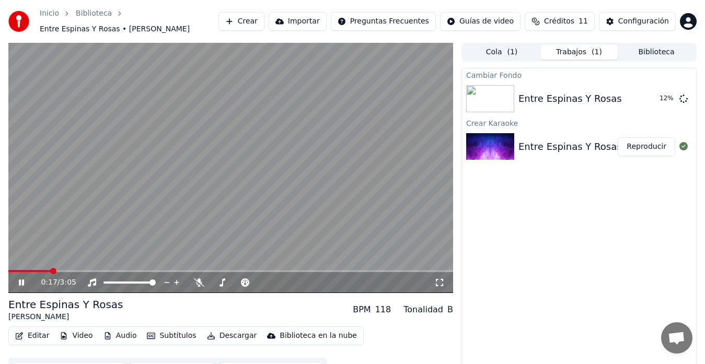
click at [218, 147] on video at bounding box center [230, 168] width 445 height 250
click at [646, 94] on button "Reproducir" at bounding box center [646, 98] width 57 height 19
click at [190, 116] on video at bounding box center [230, 168] width 445 height 250
click at [190, 118] on video at bounding box center [230, 168] width 445 height 250
click at [45, 331] on button "Editar" at bounding box center [32, 336] width 42 height 15
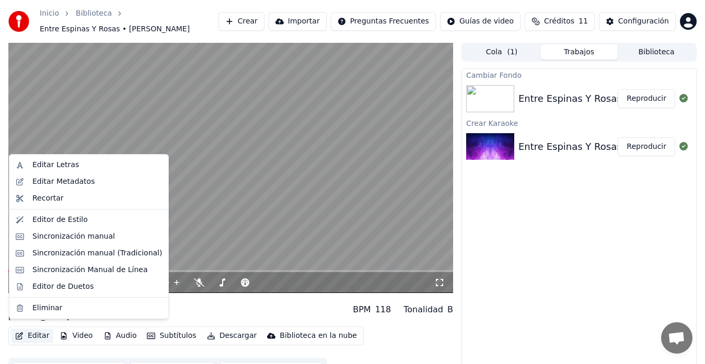
click at [201, 283] on div "0:18 / 3:05" at bounding box center [230, 282] width 445 height 21
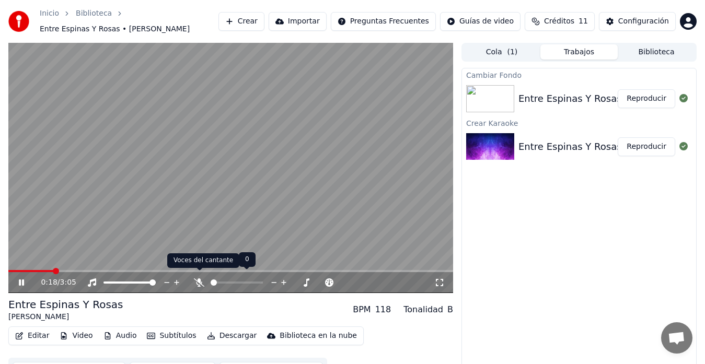
click at [200, 279] on icon at bounding box center [199, 283] width 10 height 8
click at [202, 160] on video at bounding box center [230, 168] width 445 height 250
click at [8, 270] on span at bounding box center [18, 271] width 21 height 2
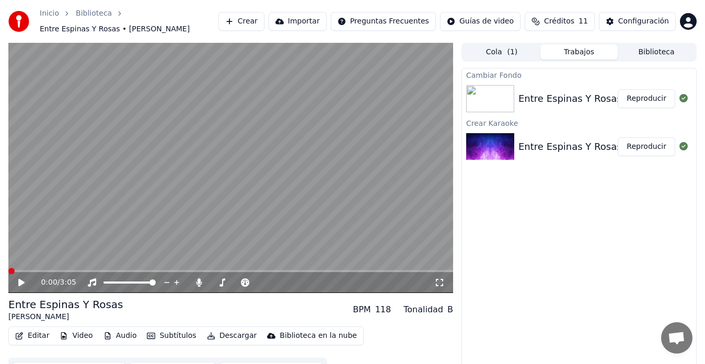
click at [19, 278] on div "0:00 / 3:05" at bounding box center [231, 283] width 436 height 10
click at [21, 279] on icon at bounding box center [21, 282] width 6 height 7
click at [27, 280] on icon at bounding box center [29, 283] width 24 height 8
click at [199, 279] on icon at bounding box center [200, 283] width 6 height 8
click at [70, 330] on button "Video" at bounding box center [75, 336] width 41 height 15
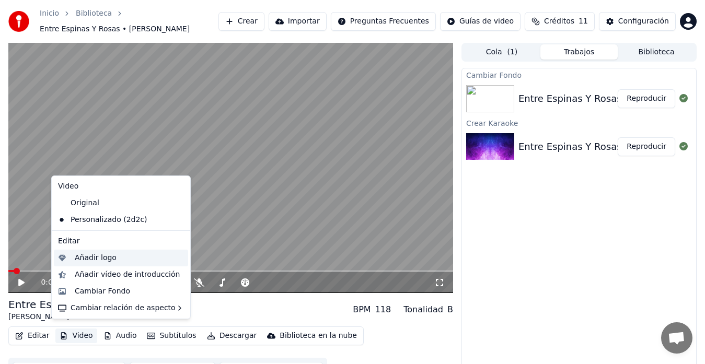
click at [110, 254] on div "Añadir logo" at bounding box center [96, 258] width 42 height 10
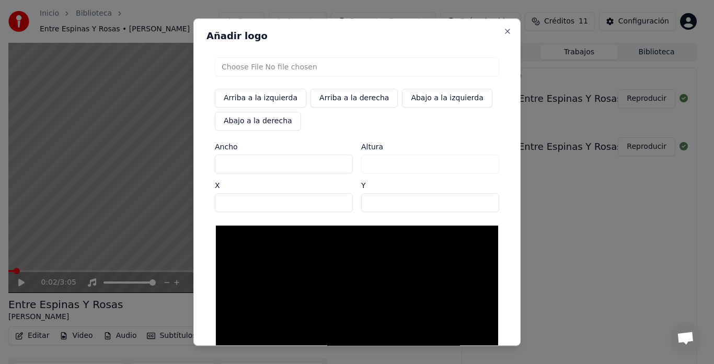
click at [278, 105] on button "Arriba a la izquierda" at bounding box center [260, 98] width 91 height 19
click at [261, 99] on button "Arriba a la izquierda" at bounding box center [260, 98] width 91 height 19
click at [267, 72] on input "file" at bounding box center [357, 66] width 284 height 19
type input "**********"
type input "***"
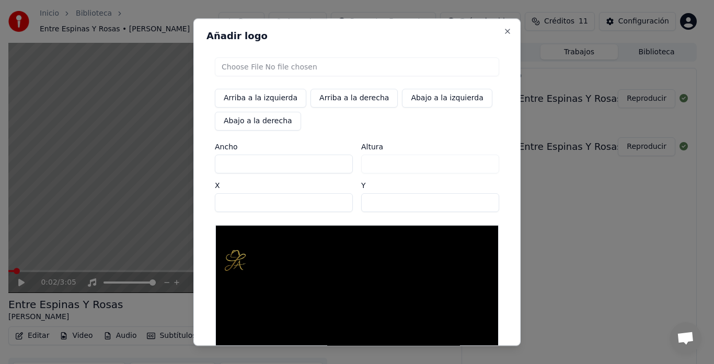
click at [339, 204] on input "**" at bounding box center [284, 202] width 138 height 19
click at [339, 203] on input "**" at bounding box center [284, 202] width 138 height 19
click at [338, 197] on input "**" at bounding box center [284, 202] width 138 height 19
click at [338, 200] on input "**" at bounding box center [284, 202] width 138 height 19
type input "***"
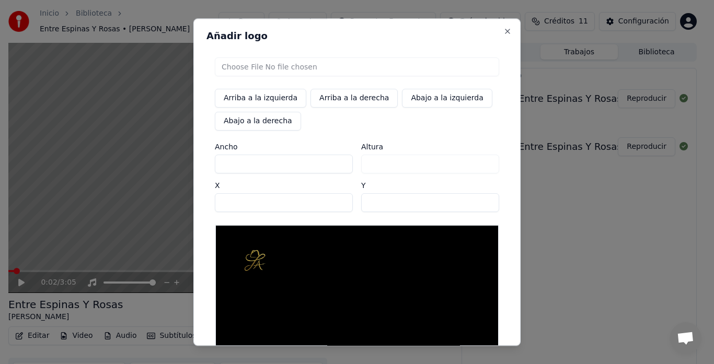
click at [338, 200] on input "***" at bounding box center [284, 202] width 138 height 19
type input "***"
click at [339, 165] on input "***" at bounding box center [284, 164] width 138 height 19
type input "***"
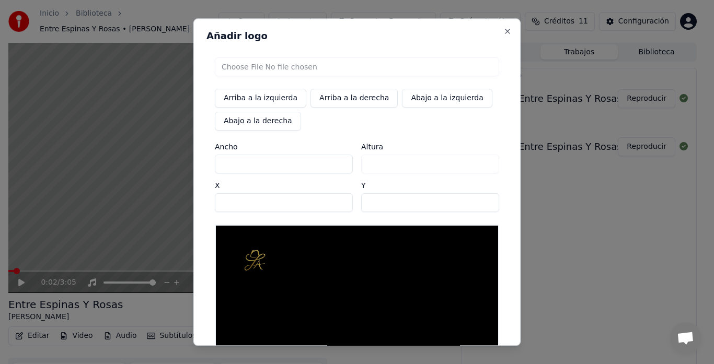
type input "***"
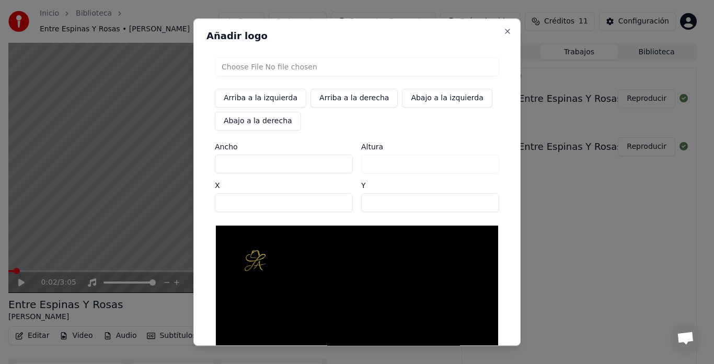
type input "***"
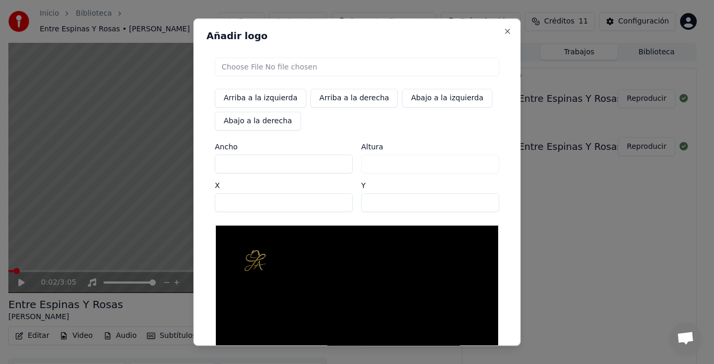
type input "***"
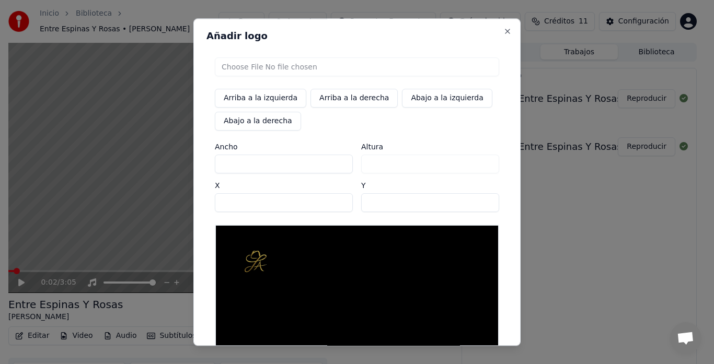
type input "***"
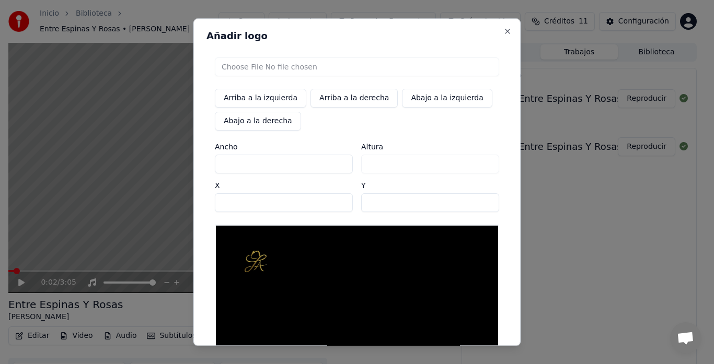
type input "***"
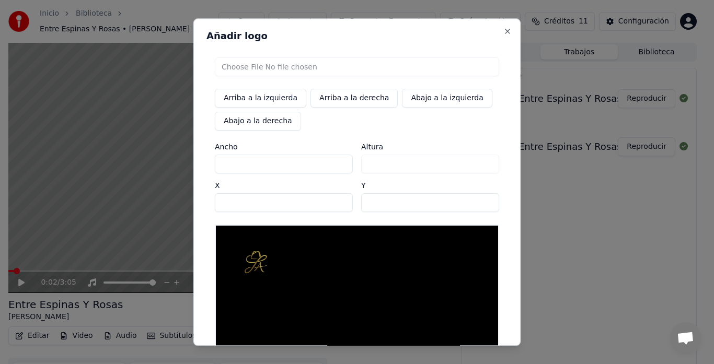
type input "***"
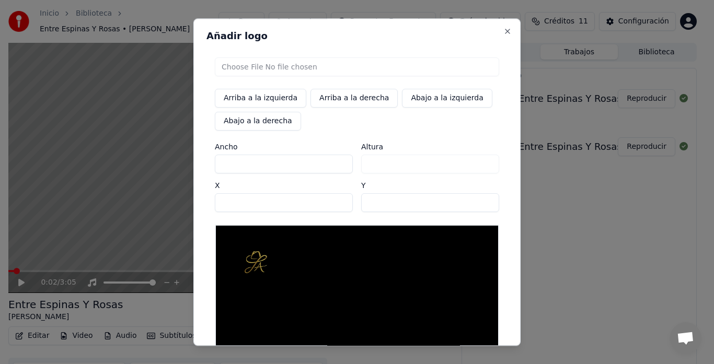
type input "***"
click at [339, 163] on input "***" at bounding box center [284, 164] width 138 height 19
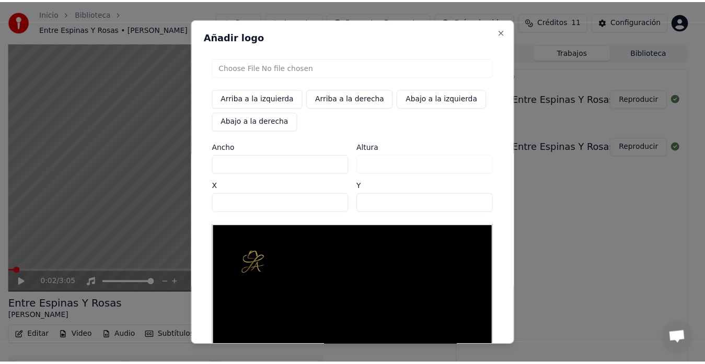
scroll to position [96, 0]
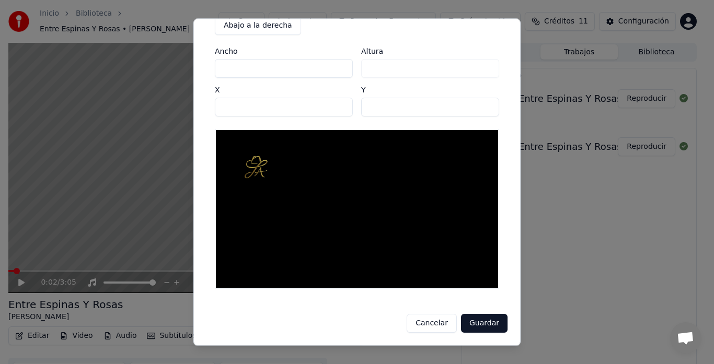
click at [483, 325] on button "Guardar" at bounding box center [484, 323] width 47 height 19
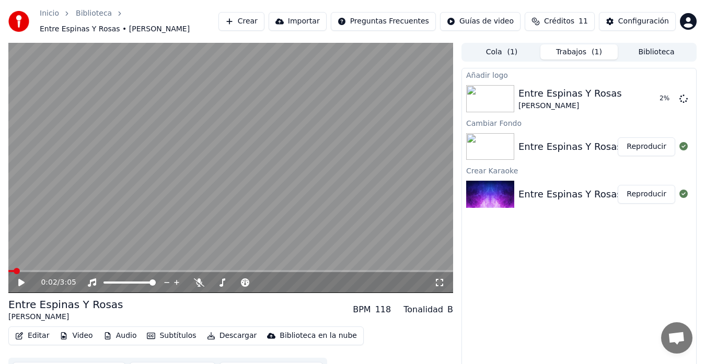
click at [328, 134] on video at bounding box center [230, 168] width 445 height 250
click at [196, 280] on icon at bounding box center [199, 283] width 10 height 8
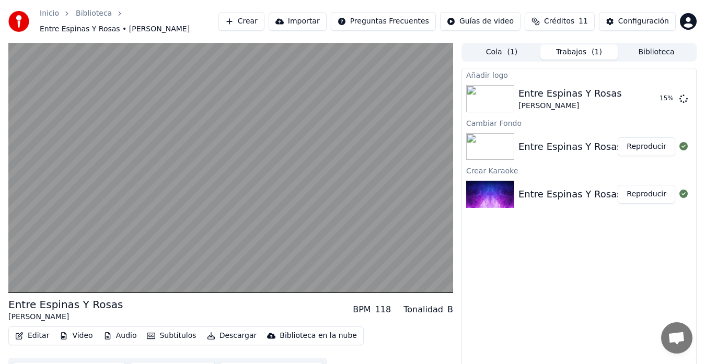
click at [223, 175] on video at bounding box center [230, 168] width 445 height 250
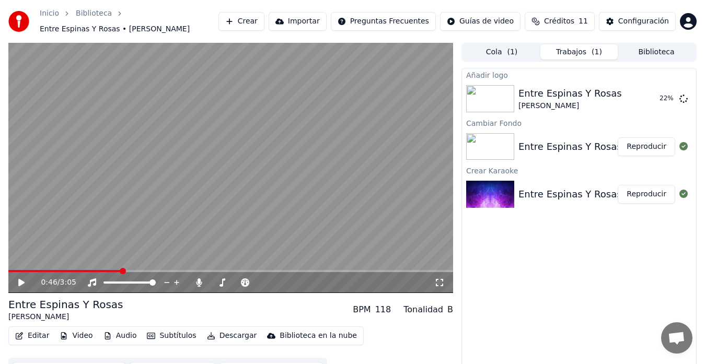
click at [223, 175] on video at bounding box center [230, 168] width 445 height 250
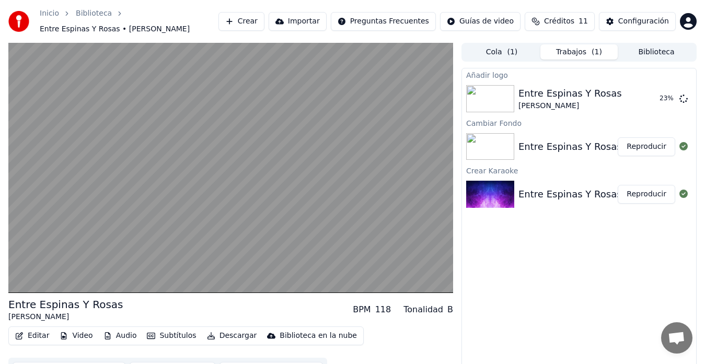
click at [223, 175] on video at bounding box center [230, 168] width 445 height 250
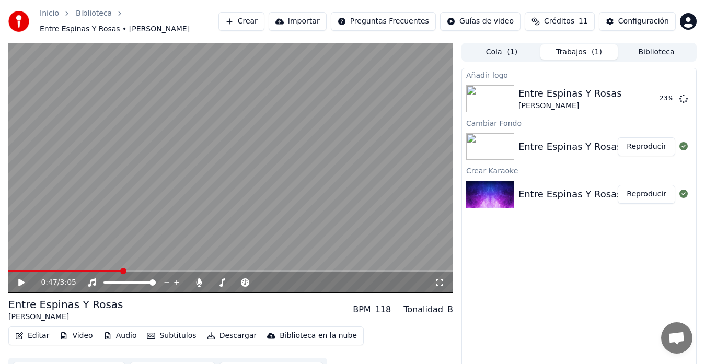
click at [207, 155] on video at bounding box center [230, 168] width 445 height 250
click at [135, 200] on video at bounding box center [230, 168] width 445 height 250
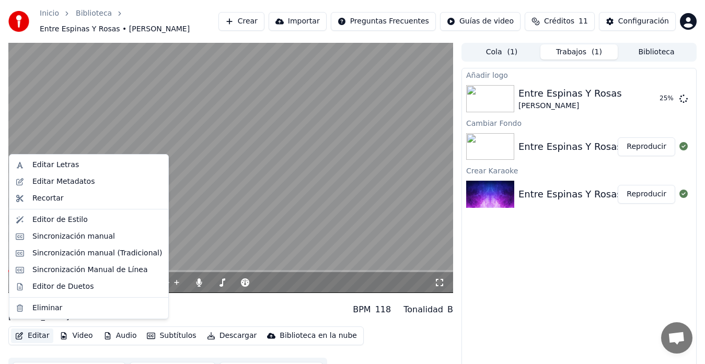
click at [45, 329] on button "Editar" at bounding box center [32, 336] width 42 height 15
click at [84, 232] on div "Sincronización manual" at bounding box center [73, 237] width 83 height 10
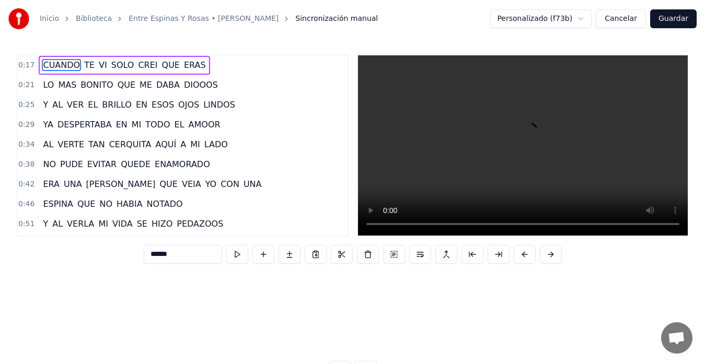
scroll to position [0, 2738]
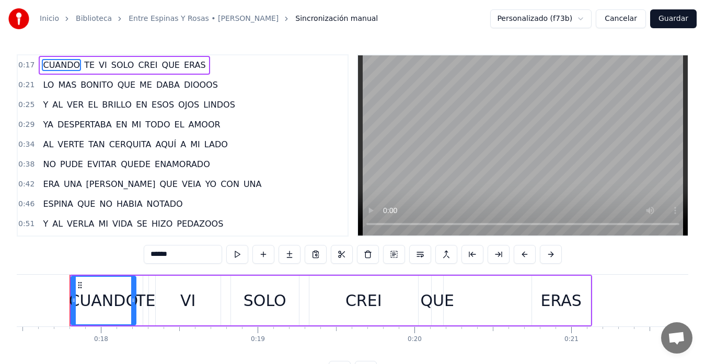
click at [513, 121] on video at bounding box center [523, 145] width 330 height 180
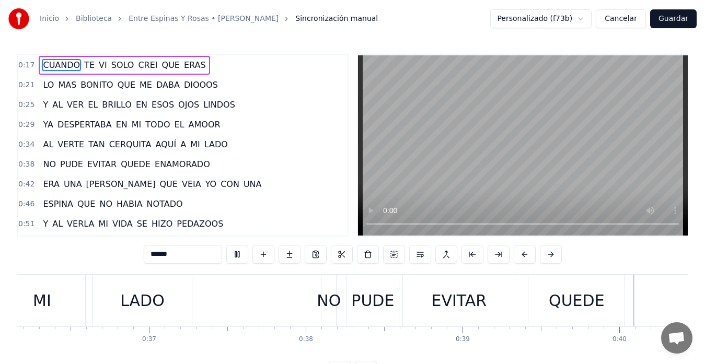
scroll to position [0, 6251]
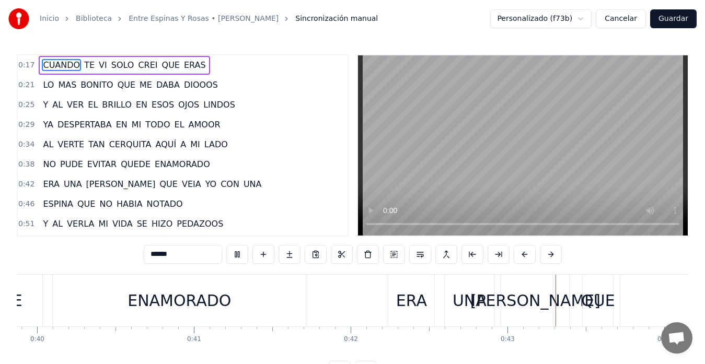
click at [513, 121] on video at bounding box center [523, 145] width 330 height 180
click at [639, 17] on button "Cancelar" at bounding box center [621, 18] width 50 height 19
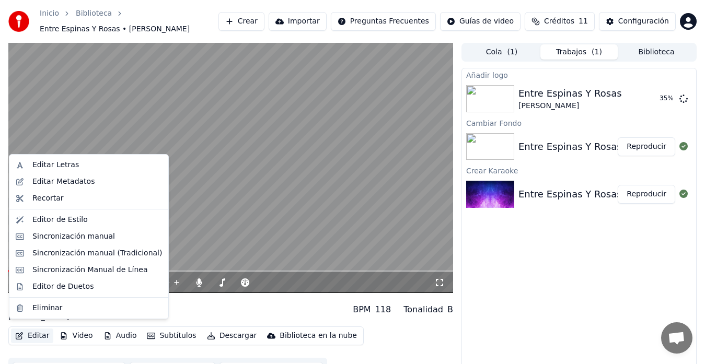
click at [44, 329] on button "Editar" at bounding box center [32, 336] width 42 height 15
click at [89, 235] on div "Sincronización manual" at bounding box center [73, 237] width 83 height 10
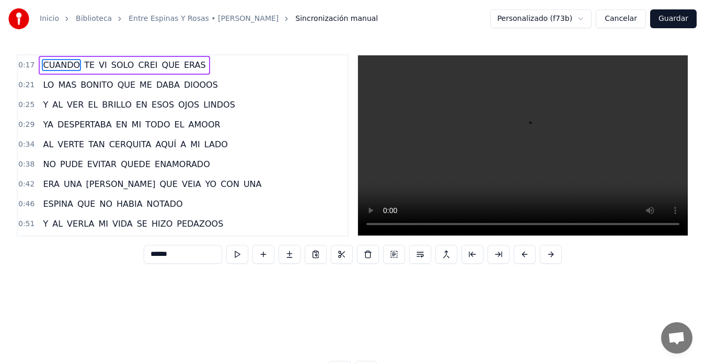
scroll to position [0, 2738]
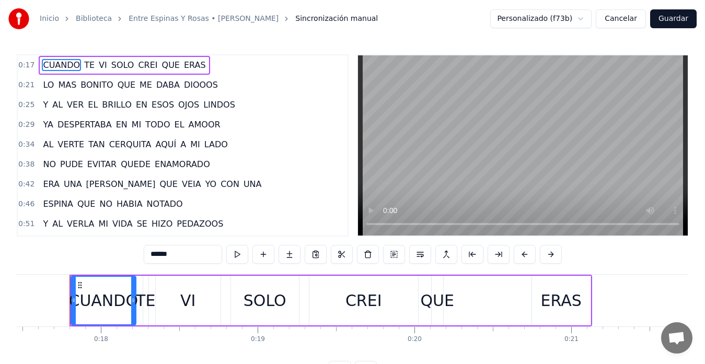
click at [202, 108] on span "LINDOS" at bounding box center [219, 105] width 34 height 12
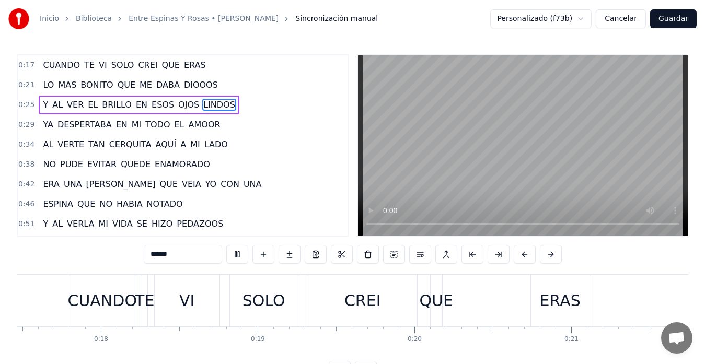
scroll to position [0, 4412]
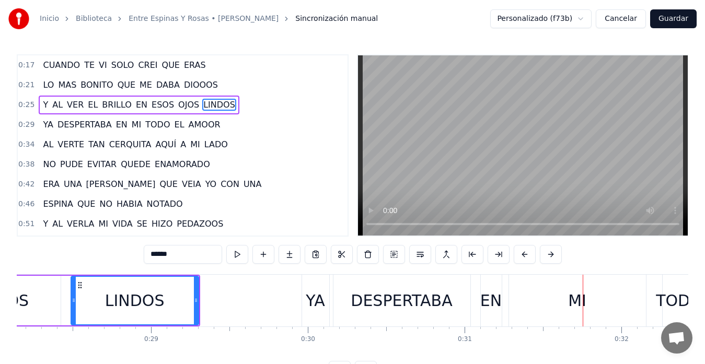
click at [590, 284] on div "MI" at bounding box center [577, 301] width 137 height 52
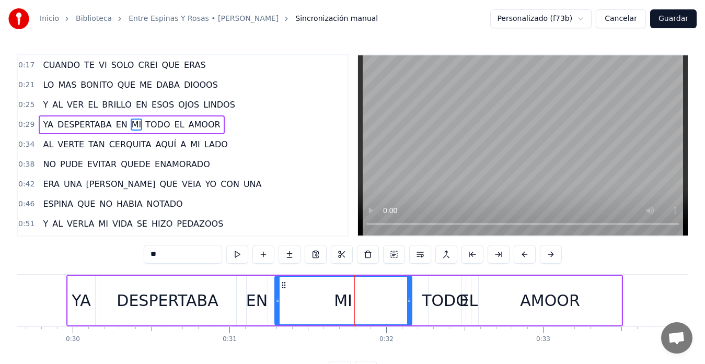
scroll to position [0, 4718]
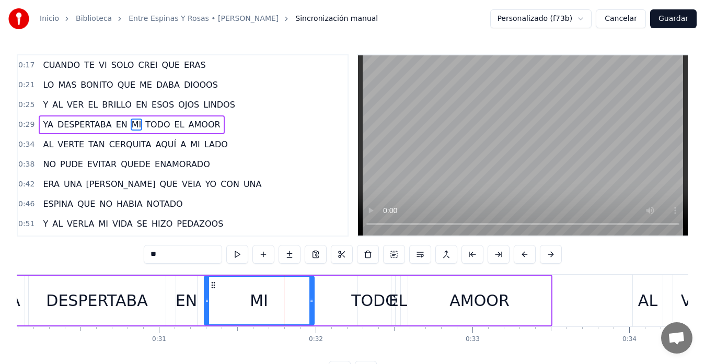
click at [309, 301] on icon at bounding box center [311, 300] width 4 height 8
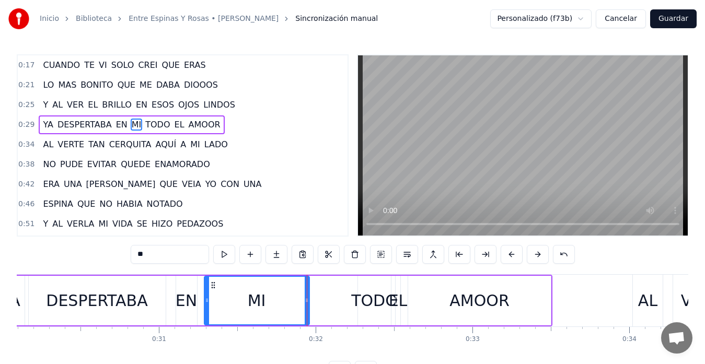
click at [364, 301] on div "TODO" at bounding box center [374, 301] width 47 height 24
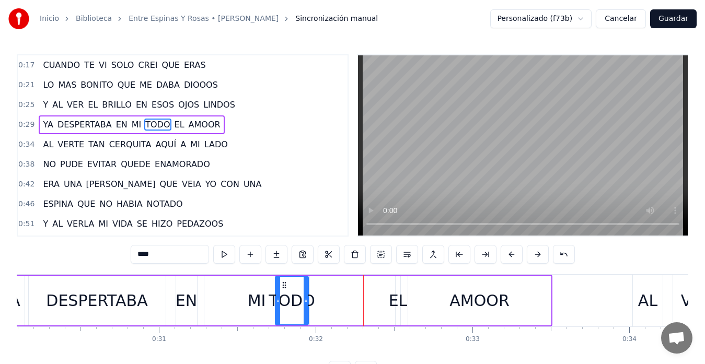
drag, startPoint x: 365, startPoint y: 284, endPoint x: 282, endPoint y: 283, distance: 82.6
click at [282, 283] on icon at bounding box center [284, 285] width 8 height 8
click at [124, 291] on div "DESPERTABA" at bounding box center [96, 301] width 101 height 24
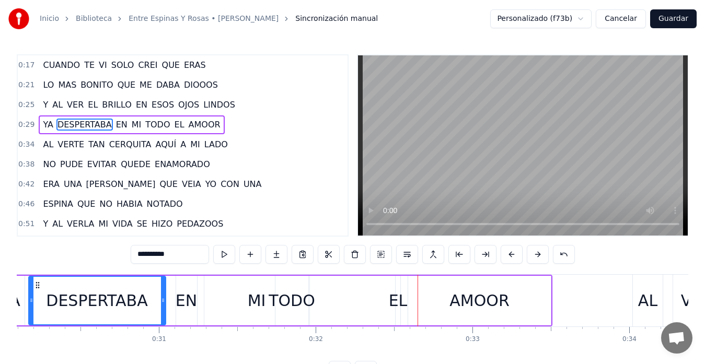
click at [278, 299] on div "TODO" at bounding box center [292, 301] width 47 height 24
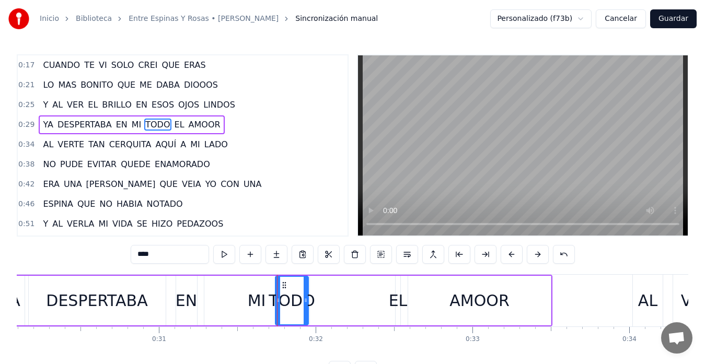
click at [265, 297] on div "MI" at bounding box center [257, 301] width 18 height 24
type input "**"
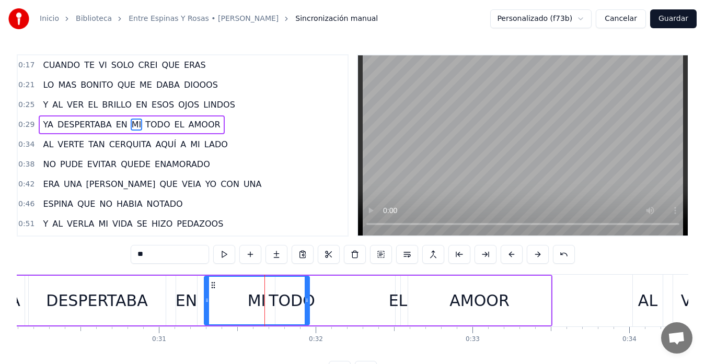
click at [284, 303] on div "MI" at bounding box center [257, 301] width 104 height 48
click at [327, 297] on div "YA DESPERTABA EN MI TODO EL AMOOR" at bounding box center [274, 301] width 557 height 52
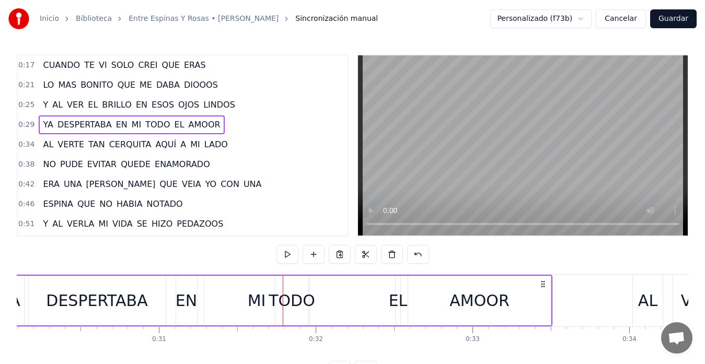
click at [293, 296] on div "TODO" at bounding box center [292, 301] width 47 height 24
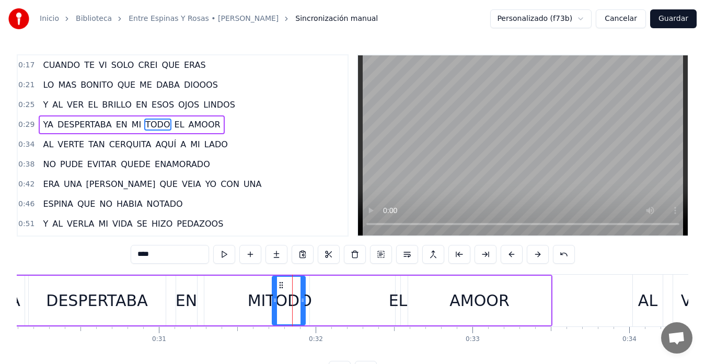
click at [278, 283] on icon at bounding box center [281, 285] width 8 height 8
click at [247, 292] on div "MI" at bounding box center [256, 301] width 105 height 50
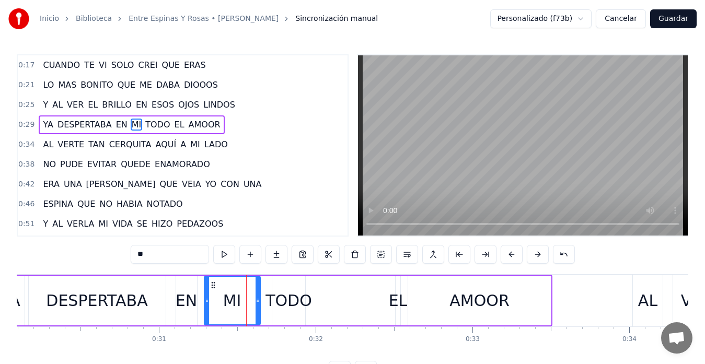
drag, startPoint x: 307, startPoint y: 308, endPoint x: 258, endPoint y: 298, distance: 50.2
click at [258, 298] on div at bounding box center [258, 301] width 4 height 48
drag, startPoint x: 207, startPoint y: 295, endPoint x: 213, endPoint y: 295, distance: 5.7
click at [213, 295] on div at bounding box center [214, 301] width 4 height 48
click at [184, 299] on div "EN" at bounding box center [186, 301] width 21 height 24
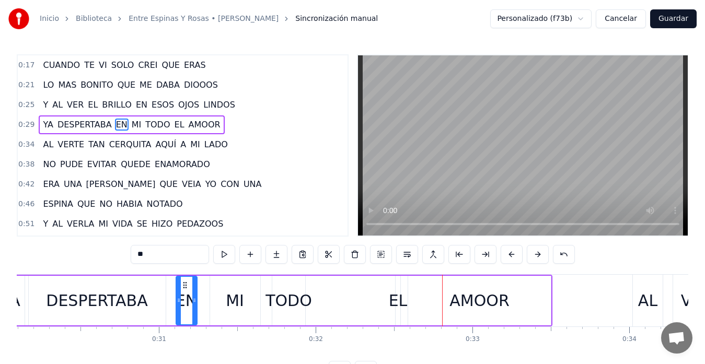
click at [102, 301] on div "DESPERTABA" at bounding box center [96, 301] width 101 height 24
type input "**********"
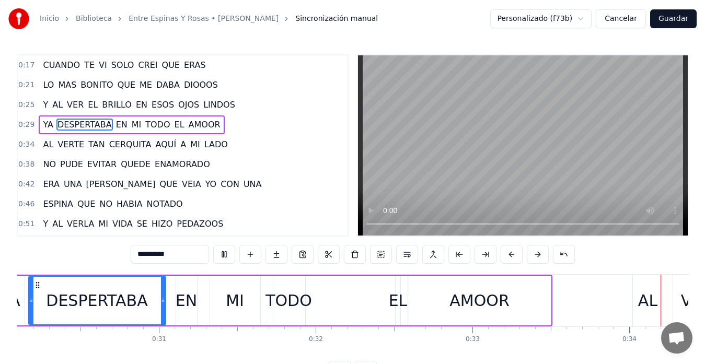
scroll to position [0, 5297]
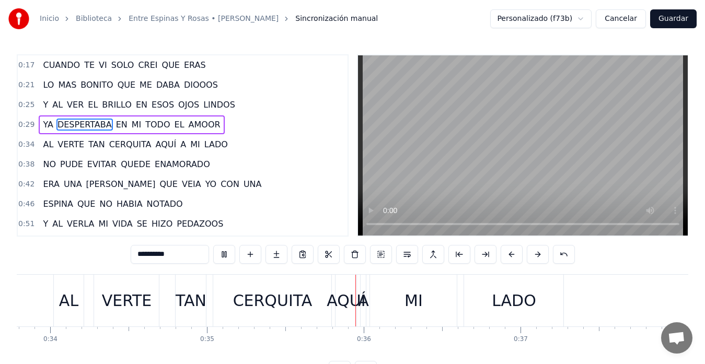
click at [677, 12] on button "Guardar" at bounding box center [673, 18] width 47 height 19
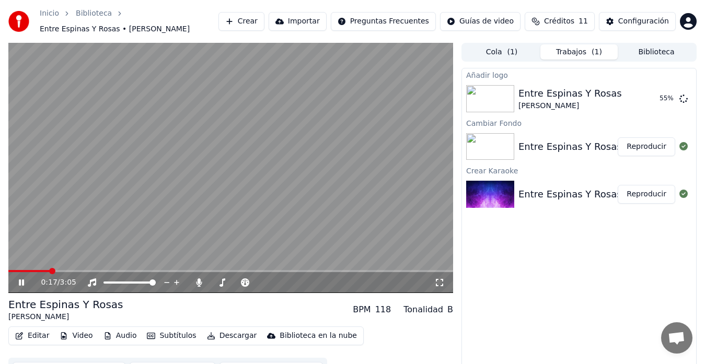
click at [237, 168] on video at bounding box center [230, 168] width 445 height 250
click at [236, 200] on video at bounding box center [230, 168] width 445 height 250
click at [26, 338] on div "Editar Video Audio Subtítulos Descargar Biblioteca en la nube" at bounding box center [185, 336] width 355 height 19
click at [35, 330] on button "Editar" at bounding box center [32, 336] width 42 height 15
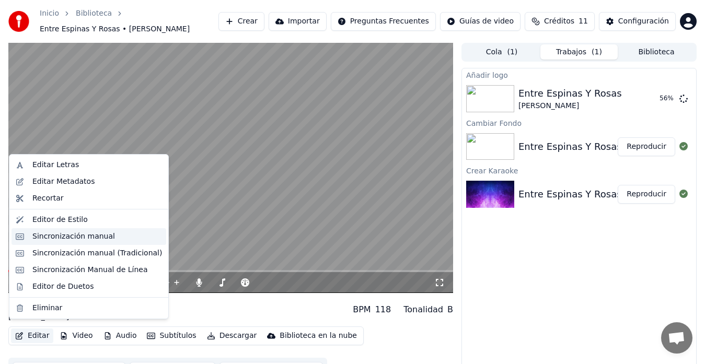
click at [93, 233] on div "Sincronización manual" at bounding box center [73, 237] width 83 height 10
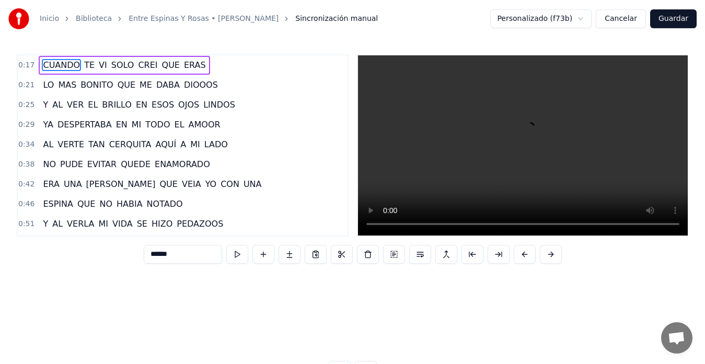
scroll to position [0, 2738]
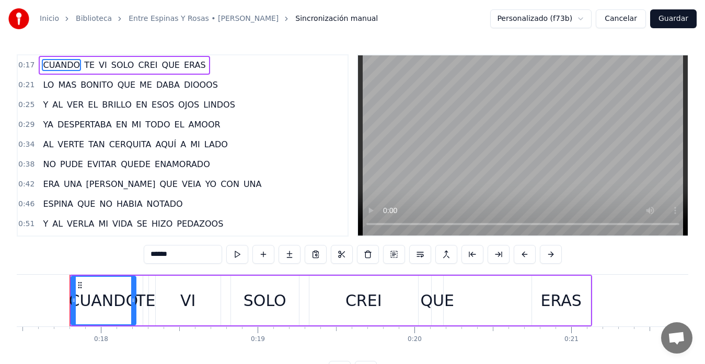
click at [457, 160] on video at bounding box center [523, 145] width 330 height 180
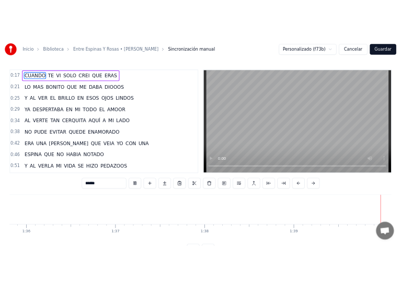
scroll to position [0, 15610]
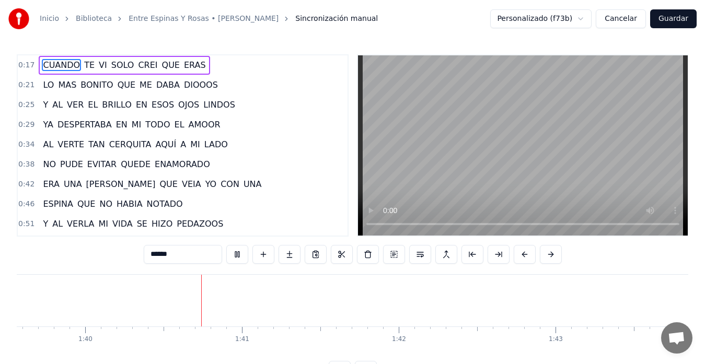
click at [539, 118] on video at bounding box center [523, 145] width 330 height 180
click at [530, 156] on video at bounding box center [523, 145] width 330 height 180
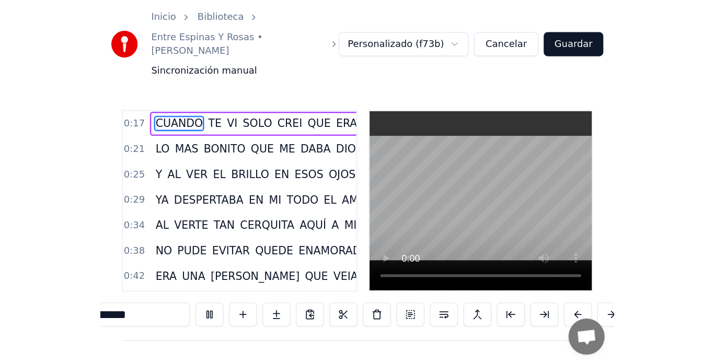
scroll to position [0, 15986]
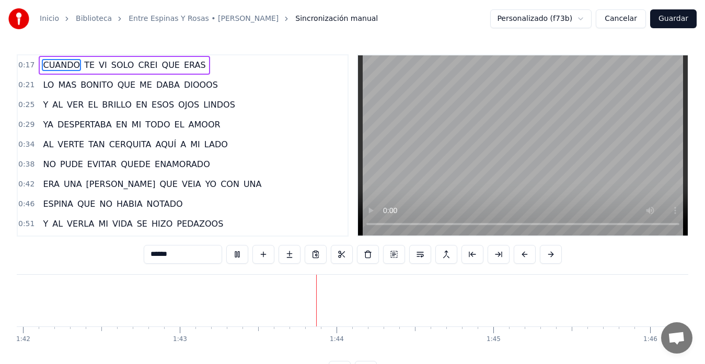
click at [677, 21] on button "Guardar" at bounding box center [673, 18] width 47 height 19
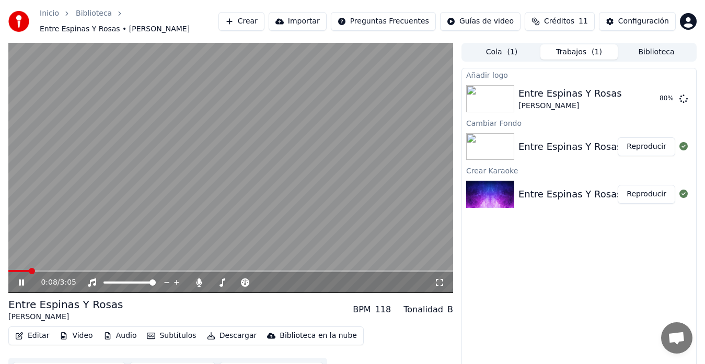
click at [336, 119] on video at bounding box center [230, 168] width 445 height 250
click at [649, 97] on button "Reproducir" at bounding box center [646, 98] width 57 height 19
click at [236, 331] on button "Descargar" at bounding box center [232, 336] width 59 height 15
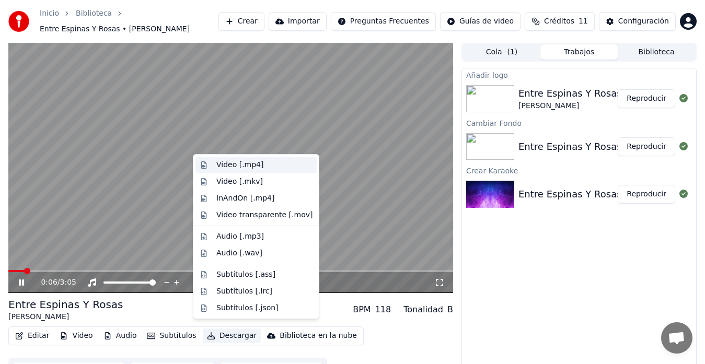
click at [265, 161] on div "Video [.mp4]" at bounding box center [264, 165] width 96 height 10
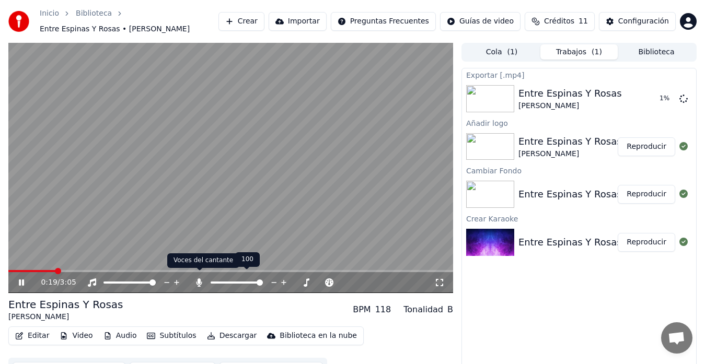
click at [196, 279] on icon at bounding box center [199, 283] width 10 height 8
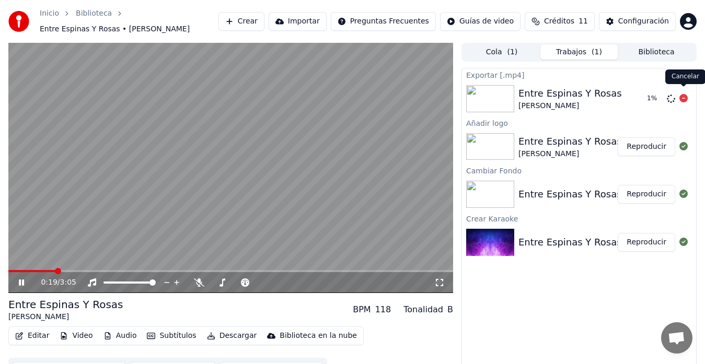
click at [681, 95] on icon at bounding box center [683, 98] width 8 height 8
click at [216, 330] on button "Descargar" at bounding box center [232, 336] width 59 height 15
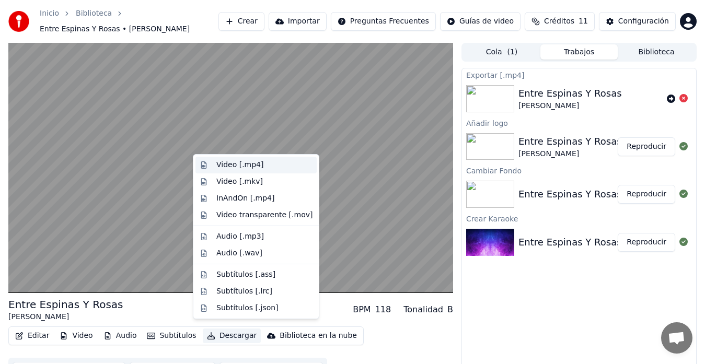
click at [270, 166] on div "Video [.mp4]" at bounding box center [264, 165] width 96 height 10
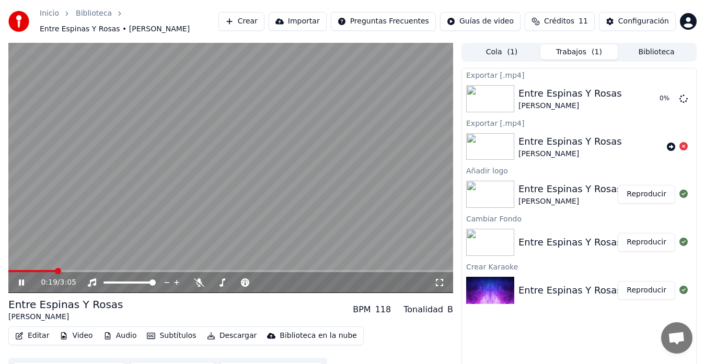
click at [233, 141] on video at bounding box center [230, 168] width 445 height 250
click at [656, 95] on button "Mostrar" at bounding box center [652, 98] width 46 height 19
click at [645, 97] on button "Mostrar" at bounding box center [652, 98] width 46 height 19
click at [47, 331] on button "Editar" at bounding box center [32, 336] width 42 height 15
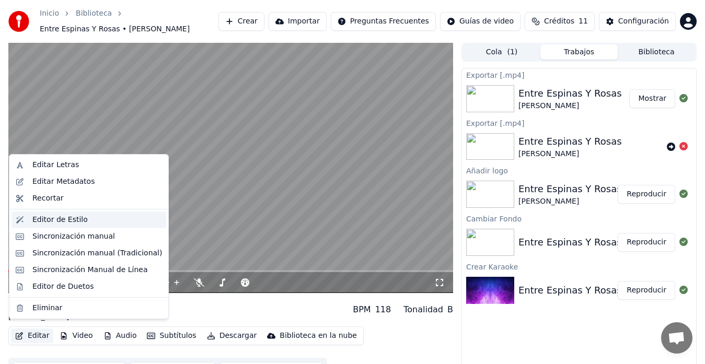
click at [97, 216] on div "Editor de Estilo" at bounding box center [97, 220] width 130 height 10
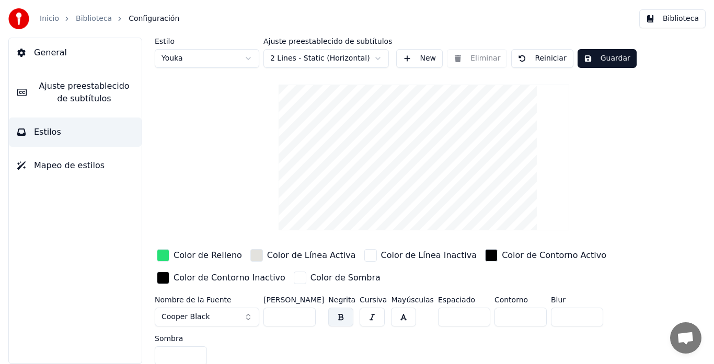
click at [86, 99] on span "Ajuste preestablecido de subtítulos" at bounding box center [84, 92] width 98 height 25
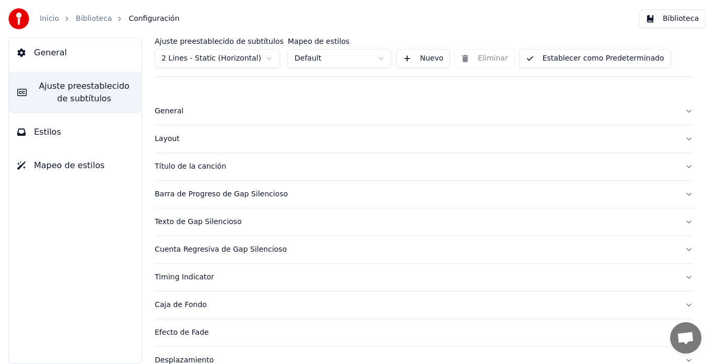
click at [221, 176] on button "Título de la canción" at bounding box center [424, 166] width 538 height 27
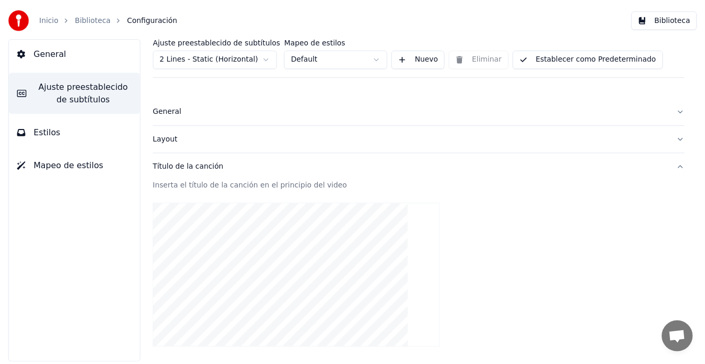
scroll to position [157, 0]
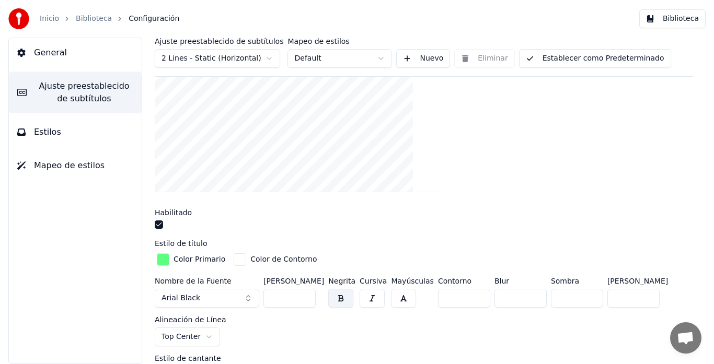
click at [240, 262] on div "button" at bounding box center [240, 259] width 13 height 13
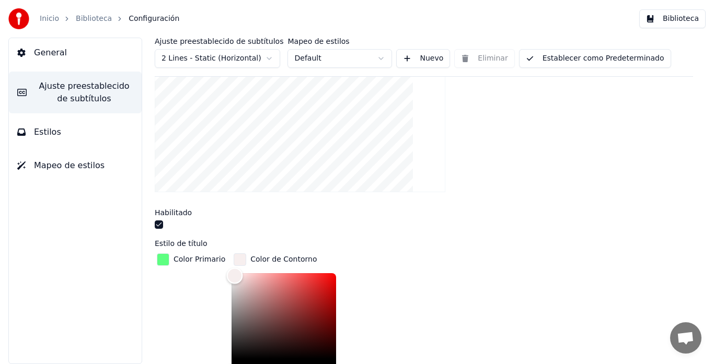
type input "*******"
drag, startPoint x: 229, startPoint y: 275, endPoint x: 225, endPoint y: 386, distance: 110.9
click at [225, 364] on html "Inicio Biblioteca Configuración Biblioteca General Ajuste preestablecido de sub…" at bounding box center [357, 182] width 714 height 364
click at [598, 57] on button "Establecer como Predeterminado" at bounding box center [595, 58] width 152 height 19
click at [91, 18] on link "Biblioteca" at bounding box center [94, 19] width 36 height 10
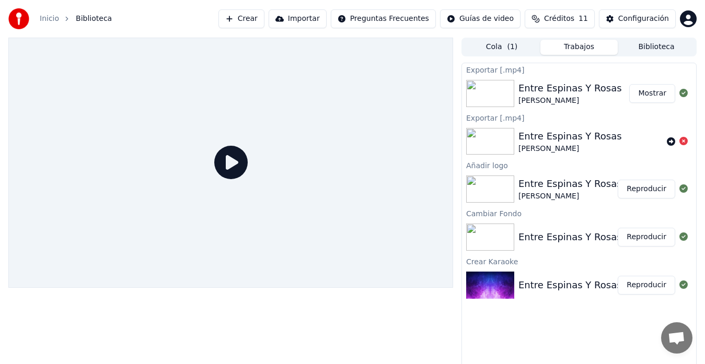
click at [654, 91] on button "Mostrar" at bounding box center [652, 93] width 46 height 19
click at [652, 191] on button "Reproducir" at bounding box center [646, 189] width 57 height 19
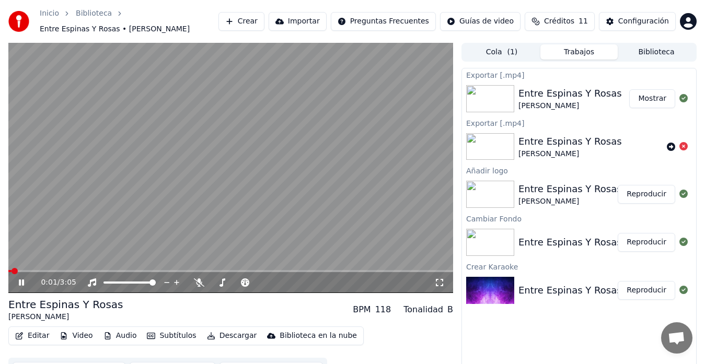
click at [240, 150] on video at bounding box center [230, 168] width 445 height 250
click at [639, 189] on button "Reproducir" at bounding box center [646, 194] width 57 height 19
click at [22, 279] on icon at bounding box center [29, 283] width 24 height 8
click at [212, 329] on button "Descargar" at bounding box center [232, 336] width 59 height 15
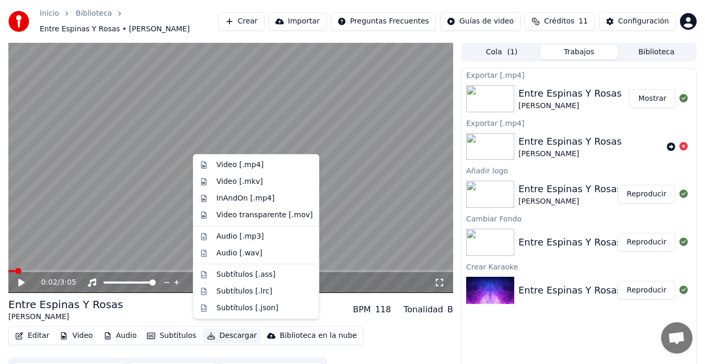
click at [645, 93] on button "Mostrar" at bounding box center [652, 98] width 46 height 19
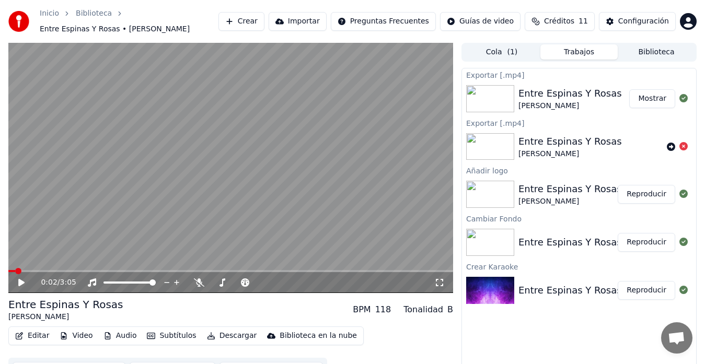
click at [662, 187] on button "Reproducir" at bounding box center [646, 194] width 57 height 19
click at [173, 163] on video at bounding box center [230, 168] width 445 height 250
click at [181, 192] on video at bounding box center [230, 168] width 445 height 250
click at [212, 329] on button "Descargar" at bounding box center [232, 336] width 59 height 15
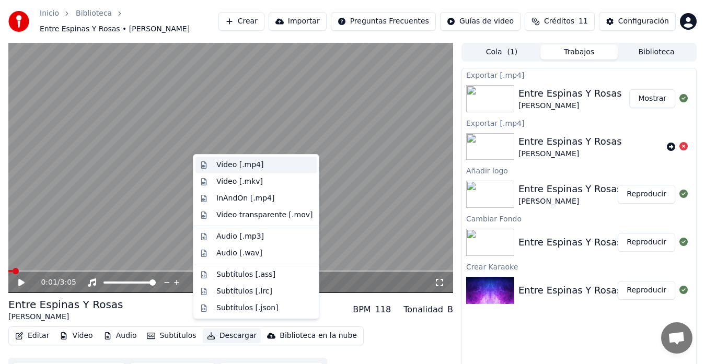
click at [251, 162] on div "Video [.mp4]" at bounding box center [239, 165] width 47 height 10
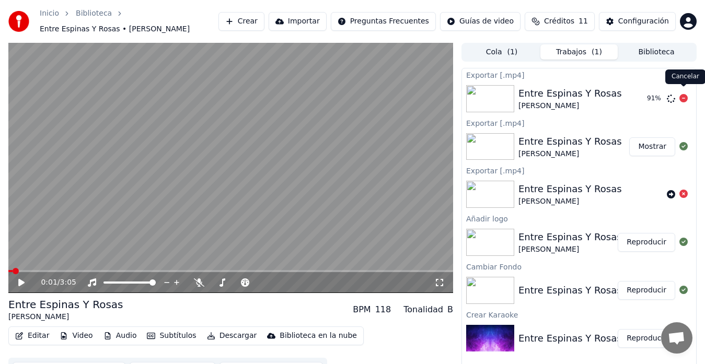
click at [681, 94] on icon at bounding box center [683, 98] width 8 height 8
click at [642, 236] on button "Reproducir" at bounding box center [646, 242] width 57 height 19
click at [191, 167] on video at bounding box center [230, 168] width 445 height 250
click at [32, 332] on button "Editar" at bounding box center [32, 336] width 42 height 15
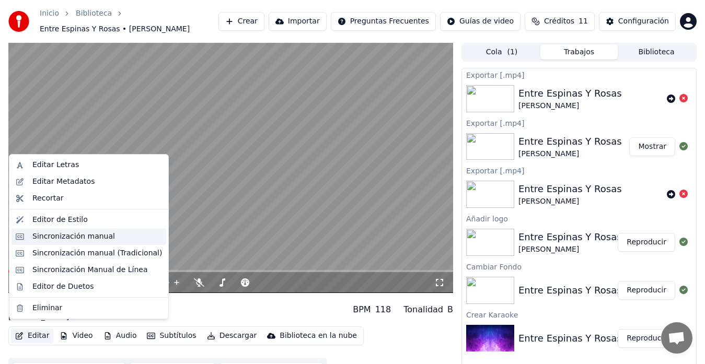
click at [99, 234] on div "Sincronización manual" at bounding box center [73, 237] width 83 height 10
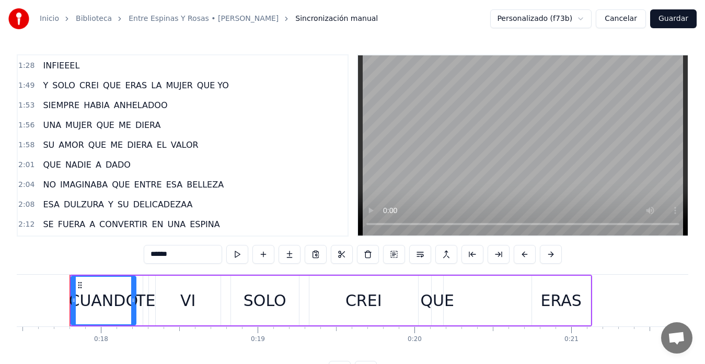
scroll to position [285, 0]
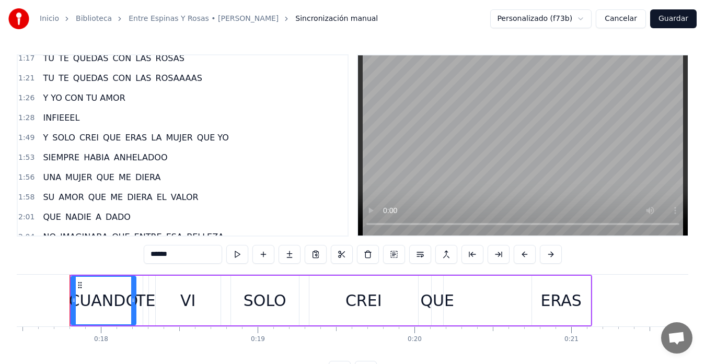
click at [43, 135] on span "Y" at bounding box center [45, 138] width 7 height 12
type input "*"
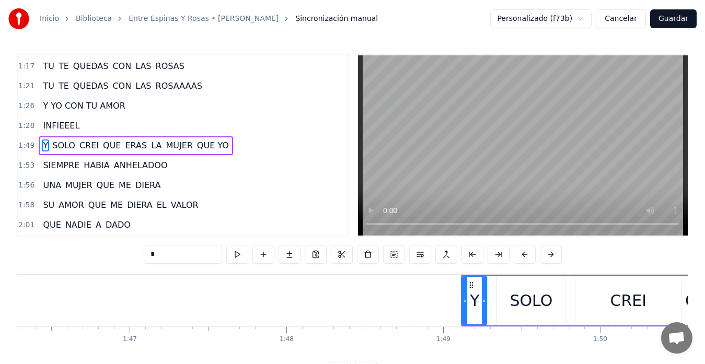
scroll to position [0, 16687]
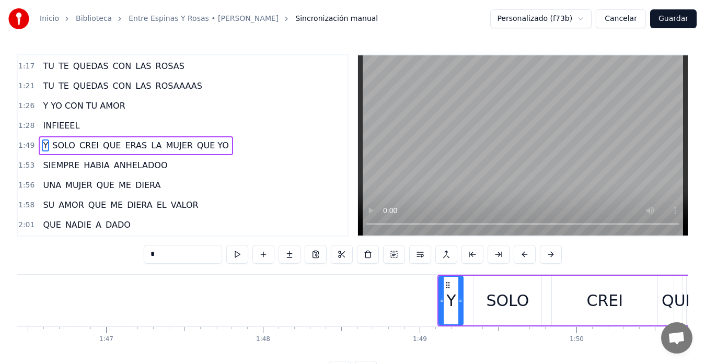
click at [439, 299] on div "Y" at bounding box center [450, 301] width 25 height 50
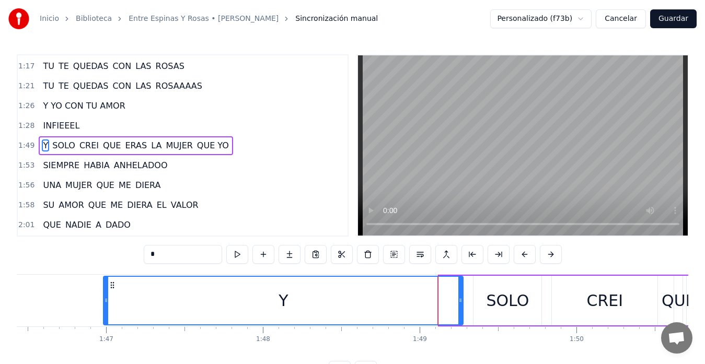
drag, startPoint x: 441, startPoint y: 303, endPoint x: 105, endPoint y: 317, distance: 336.3
click at [105, 317] on div at bounding box center [106, 301] width 4 height 48
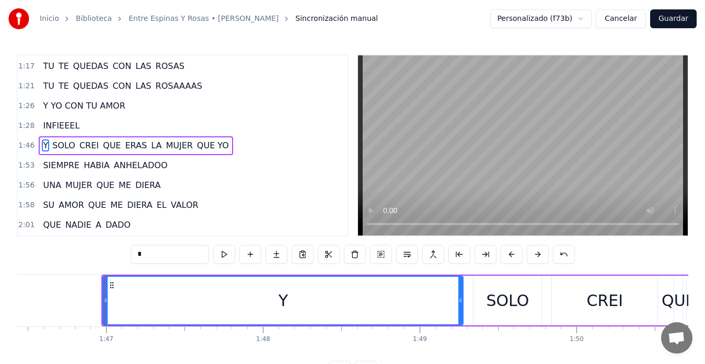
click at [297, 298] on div "Y" at bounding box center [282, 301] width 359 height 48
click at [179, 250] on input "*" at bounding box center [170, 254] width 78 height 19
type input "*"
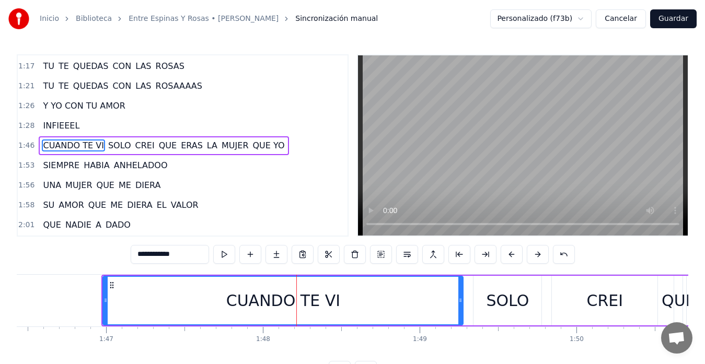
type input "**********"
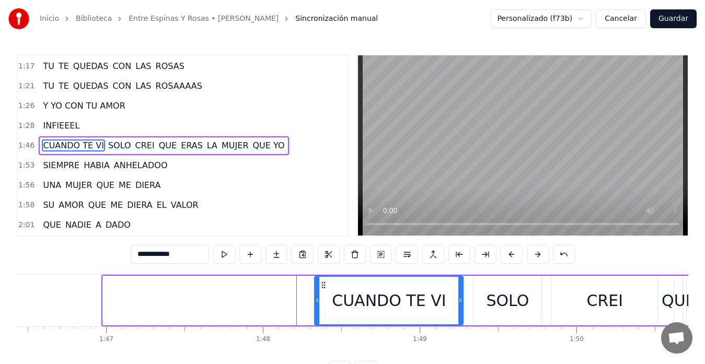
drag, startPoint x: 107, startPoint y: 299, endPoint x: 318, endPoint y: 279, distance: 212.6
click at [318, 279] on div at bounding box center [317, 301] width 4 height 48
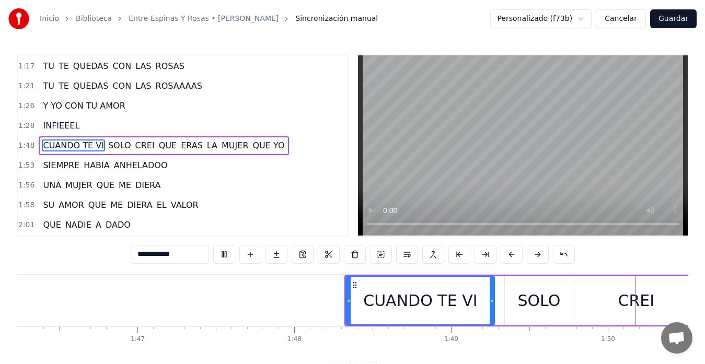
scroll to position [0, 17239]
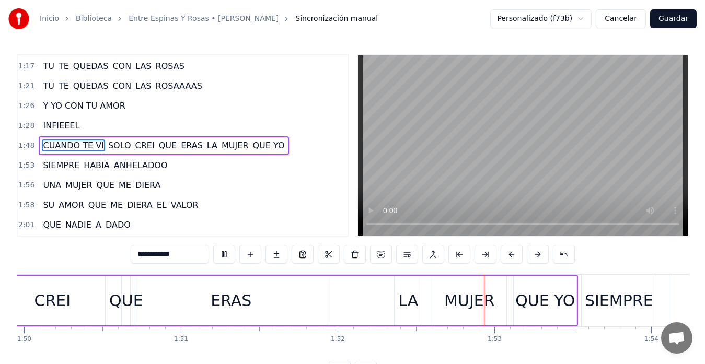
click at [553, 185] on video at bounding box center [523, 145] width 330 height 180
click at [675, 21] on button "Guardar" at bounding box center [673, 18] width 47 height 19
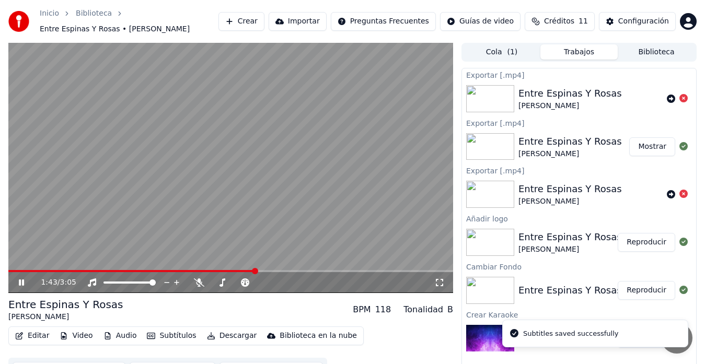
click at [255, 270] on span at bounding box center [230, 271] width 445 height 2
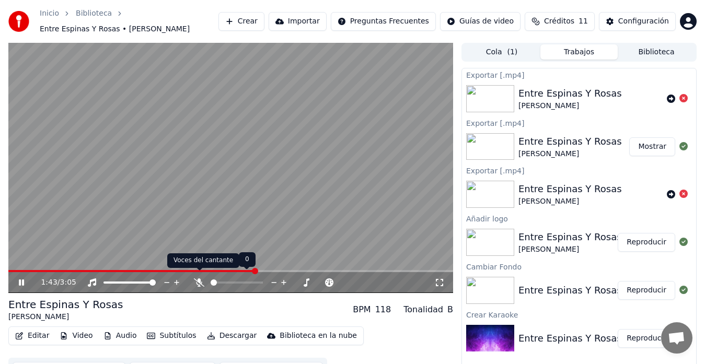
click at [204, 278] on div at bounding box center [246, 283] width 84 height 10
click at [201, 279] on icon at bounding box center [199, 283] width 10 height 8
click at [304, 145] on video at bounding box center [230, 168] width 445 height 250
click at [297, 163] on video at bounding box center [230, 168] width 445 height 250
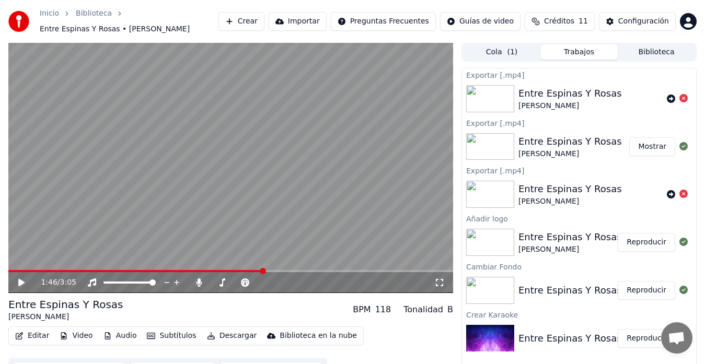
click at [297, 163] on video at bounding box center [230, 168] width 445 height 250
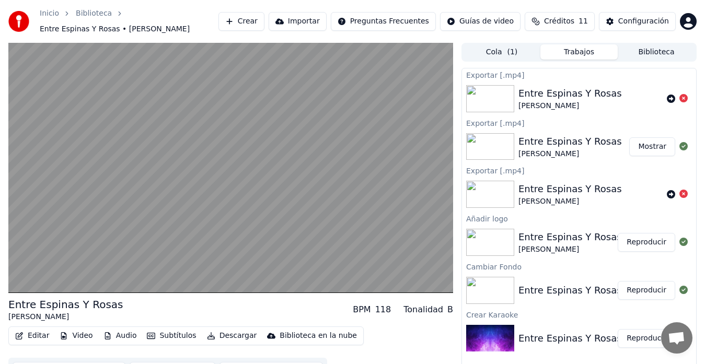
click at [297, 163] on video at bounding box center [230, 168] width 445 height 250
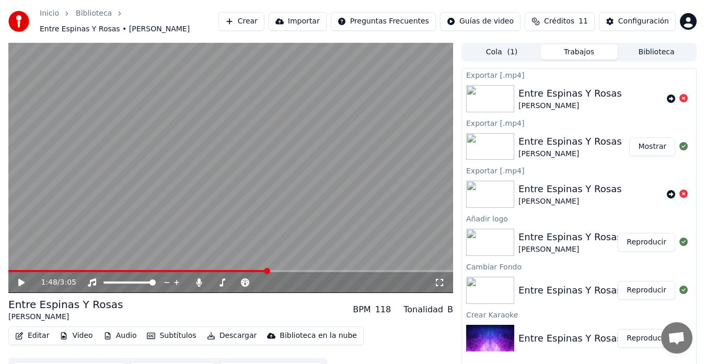
click at [268, 270] on span at bounding box center [137, 271] width 259 height 2
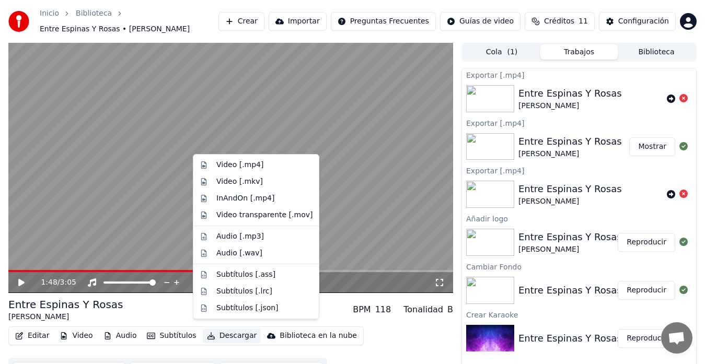
click at [227, 329] on button "Descargar" at bounding box center [232, 336] width 59 height 15
click at [254, 163] on div "Video [.mp4]" at bounding box center [239, 165] width 47 height 10
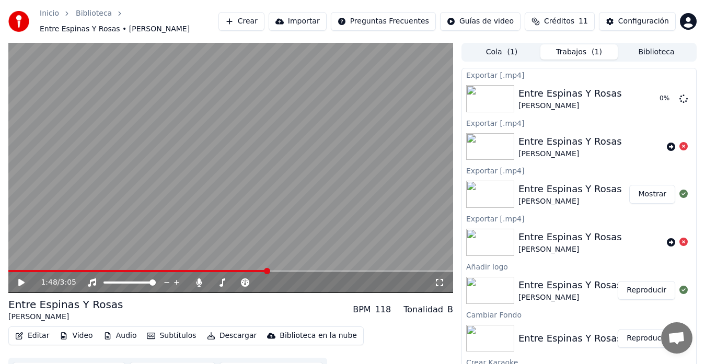
click at [238, 178] on video at bounding box center [230, 168] width 445 height 250
click at [191, 167] on video at bounding box center [230, 168] width 445 height 250
click at [271, 270] on span at bounding box center [143, 271] width 270 height 2
click at [265, 270] on span at bounding box center [136, 271] width 257 height 2
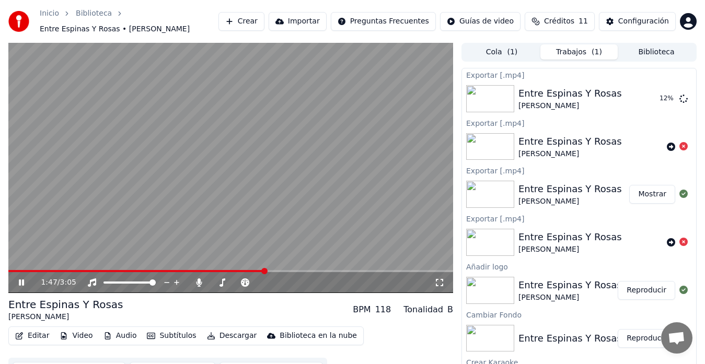
click at [259, 270] on span at bounding box center [136, 271] width 257 height 2
click at [246, 166] on video at bounding box center [230, 168] width 445 height 250
click at [246, 167] on video at bounding box center [230, 168] width 445 height 250
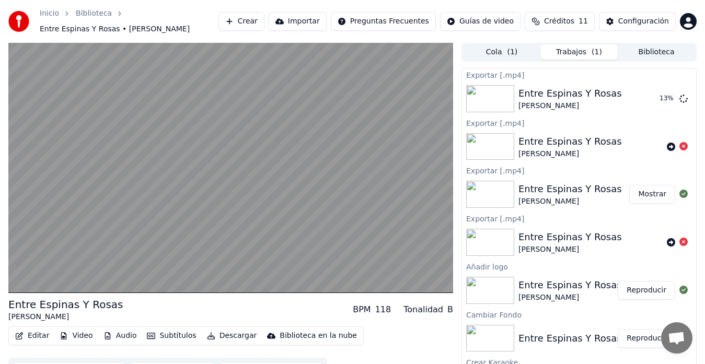
click at [246, 167] on video at bounding box center [230, 168] width 445 height 250
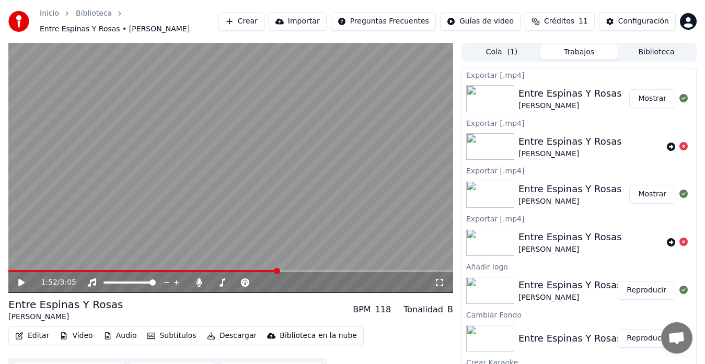
click at [642, 94] on button "Mostrar" at bounding box center [652, 98] width 46 height 19
click at [333, 160] on video at bounding box center [230, 168] width 445 height 250
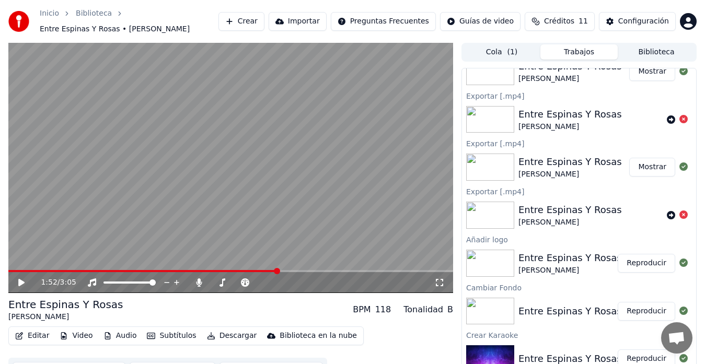
click at [639, 260] on button "Reproducir" at bounding box center [646, 263] width 57 height 19
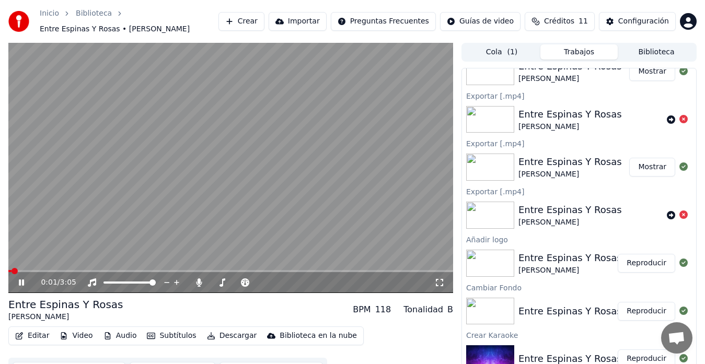
click at [250, 270] on span at bounding box center [230, 271] width 445 height 2
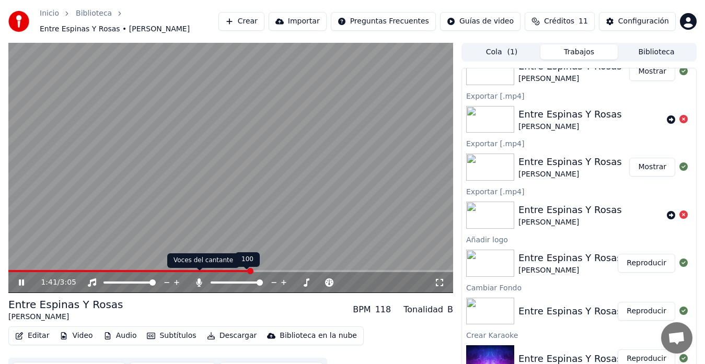
click at [203, 279] on icon at bounding box center [199, 283] width 10 height 8
click at [260, 270] on span at bounding box center [230, 271] width 445 height 2
click at [267, 197] on video at bounding box center [230, 168] width 445 height 250
click at [198, 279] on icon at bounding box center [199, 283] width 10 height 8
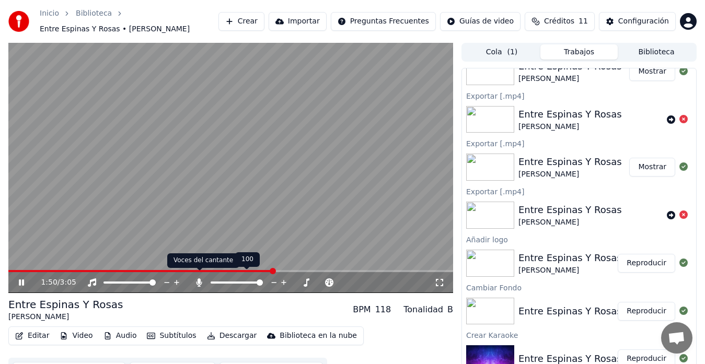
click at [198, 280] on icon at bounding box center [199, 283] width 10 height 8
click at [271, 272] on div "1:52 / 3:05" at bounding box center [230, 282] width 445 height 21
click at [275, 268] on span at bounding box center [276, 271] width 6 height 6
click at [270, 268] on span at bounding box center [272, 271] width 6 height 6
click at [282, 111] on video at bounding box center [230, 168] width 445 height 250
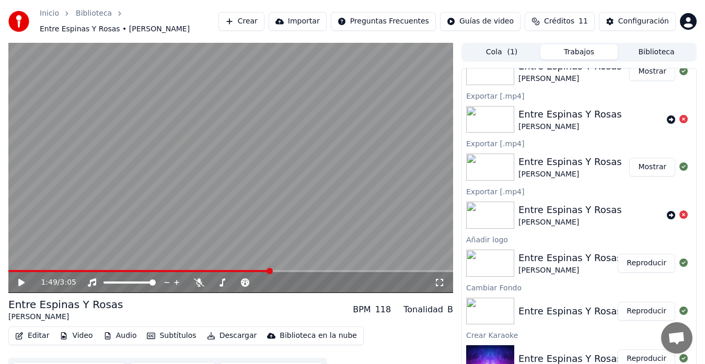
click at [264, 272] on div "1:49 / 3:05" at bounding box center [230, 282] width 445 height 21
click at [262, 263] on video at bounding box center [230, 168] width 445 height 250
click at [262, 270] on span at bounding box center [135, 271] width 255 height 2
click at [259, 181] on video at bounding box center [230, 168] width 445 height 250
click at [259, 189] on video at bounding box center [230, 168] width 445 height 250
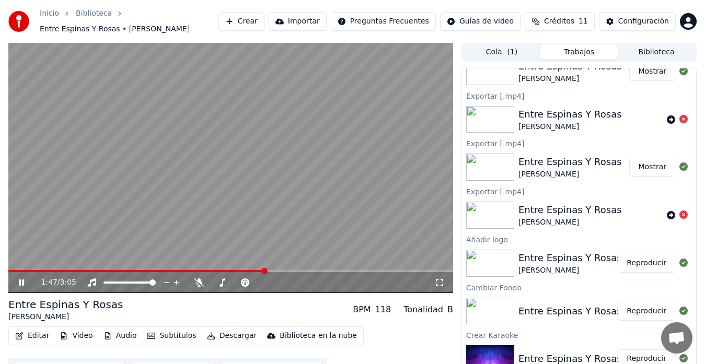
click at [259, 189] on video at bounding box center [230, 168] width 445 height 250
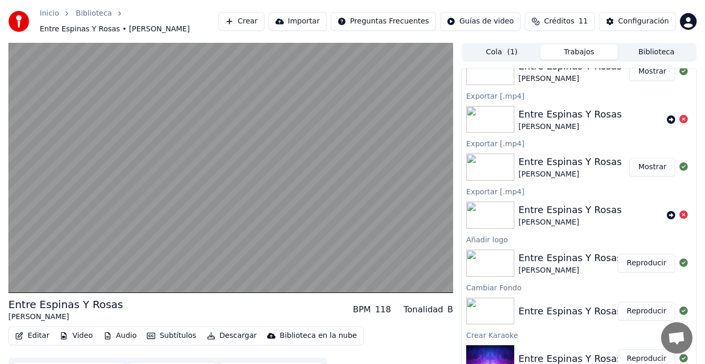
click at [259, 189] on video at bounding box center [230, 168] width 445 height 250
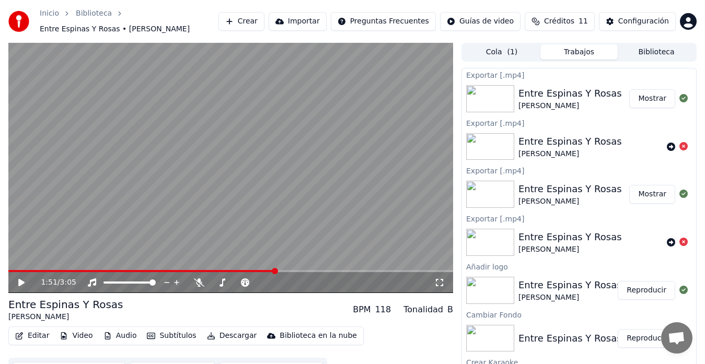
click at [309, 167] on video at bounding box center [230, 168] width 445 height 250
click at [313, 205] on video at bounding box center [230, 168] width 445 height 250
click at [229, 330] on button "Descargar" at bounding box center [232, 336] width 59 height 15
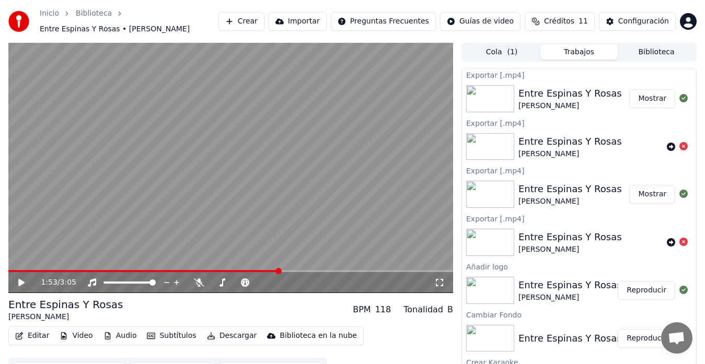
click at [401, 154] on video at bounding box center [230, 168] width 445 height 250
click at [265, 272] on div "1:53 / 3:05" at bounding box center [230, 282] width 445 height 21
click at [264, 270] on span at bounding box center [145, 271] width 274 height 2
click at [241, 194] on video at bounding box center [230, 168] width 445 height 250
click at [241, 195] on video at bounding box center [230, 168] width 445 height 250
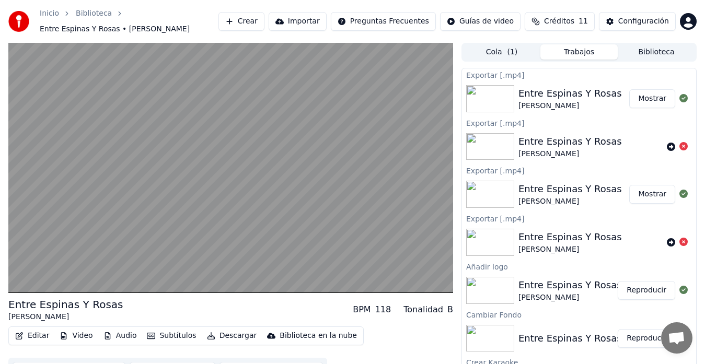
click at [241, 196] on video at bounding box center [230, 168] width 445 height 250
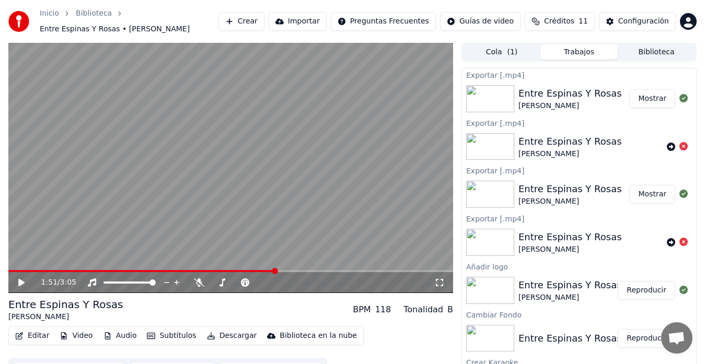
click at [79, 332] on button "Video" at bounding box center [75, 336] width 41 height 15
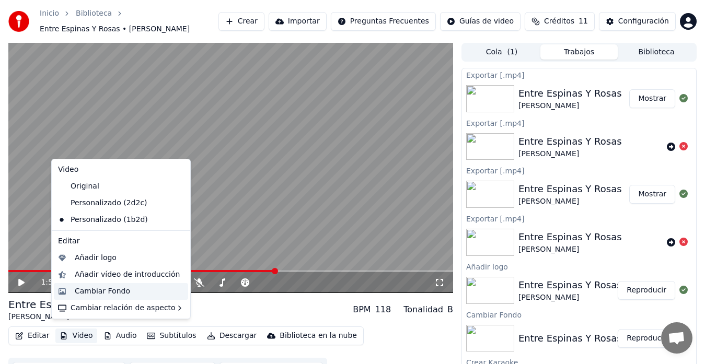
click at [130, 293] on div "Cambiar Fondo" at bounding box center [129, 291] width 109 height 10
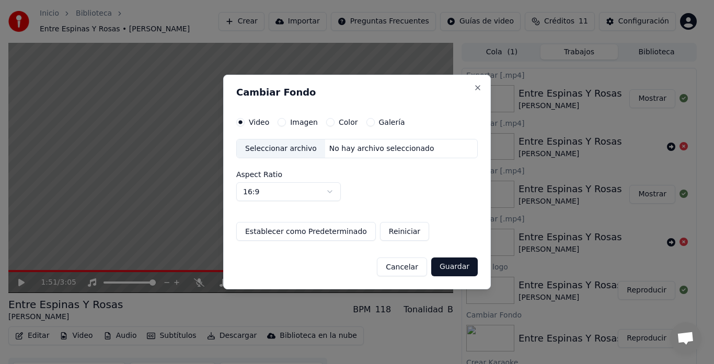
click at [261, 159] on div "Seleccionar archivo No hay archivo seleccionado Aspect Ratio 16:9 **** **** ***…" at bounding box center [356, 170] width 241 height 63
click at [264, 148] on div "Seleccionar archivo" at bounding box center [281, 149] width 88 height 19
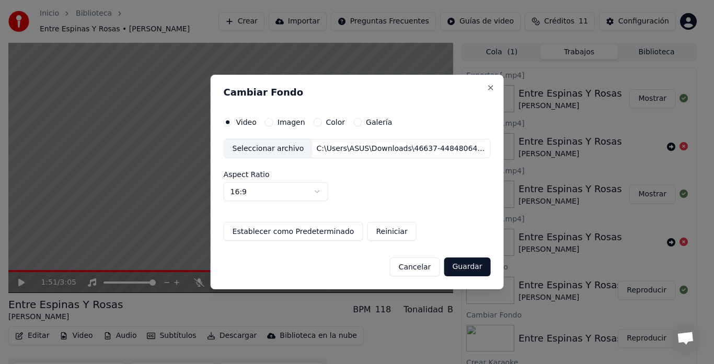
click at [274, 154] on div "Seleccionar archivo" at bounding box center [268, 149] width 88 height 19
click at [467, 265] on button "Guardar" at bounding box center [467, 267] width 47 height 19
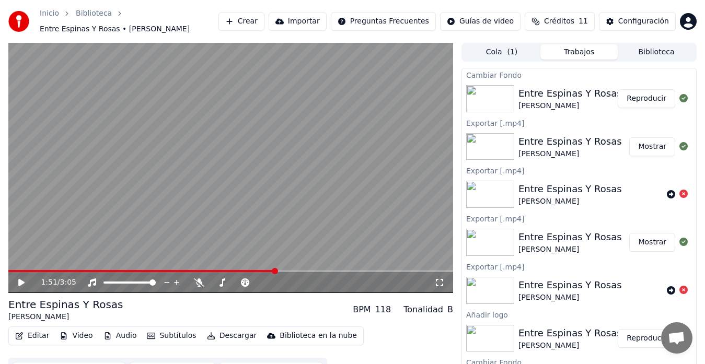
click at [628, 96] on button "Reproducir" at bounding box center [646, 98] width 57 height 19
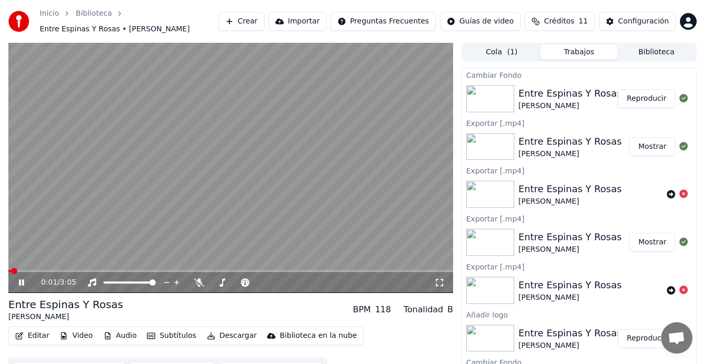
click at [310, 129] on video at bounding box center [230, 168] width 445 height 250
click at [203, 188] on video at bounding box center [230, 168] width 445 height 250
click at [205, 141] on video at bounding box center [230, 168] width 445 height 250
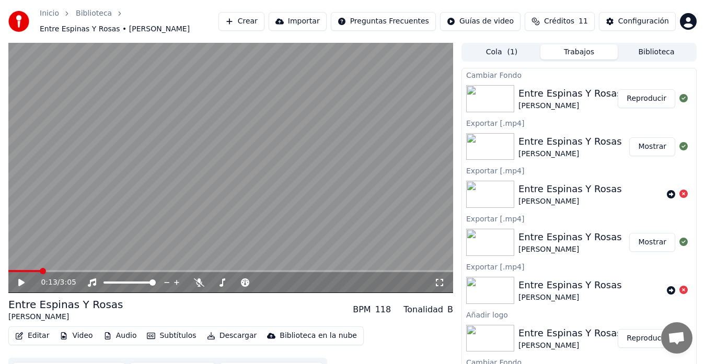
click at [205, 141] on video at bounding box center [230, 168] width 445 height 250
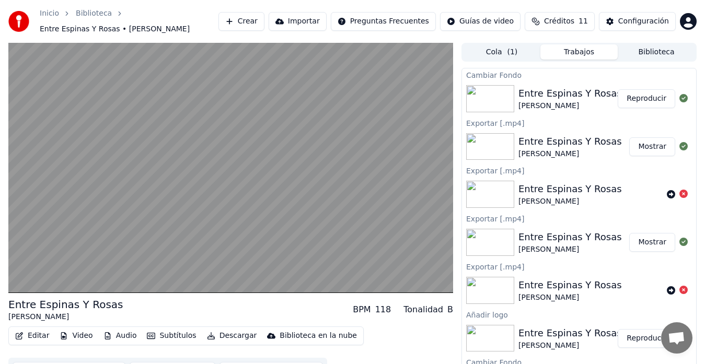
click at [205, 141] on video at bounding box center [230, 168] width 445 height 250
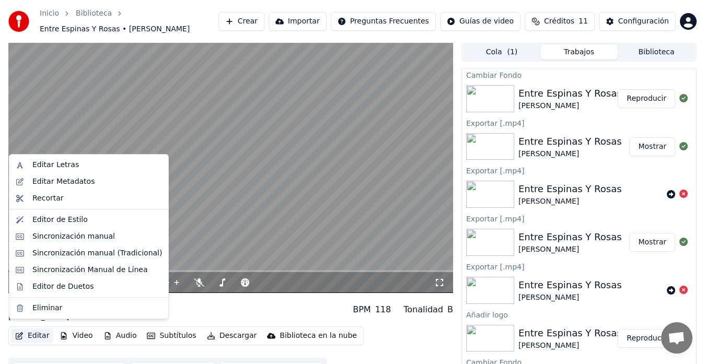
click at [44, 329] on button "Editar" at bounding box center [32, 336] width 42 height 15
click at [61, 218] on div "Editor de Estilo" at bounding box center [59, 220] width 55 height 10
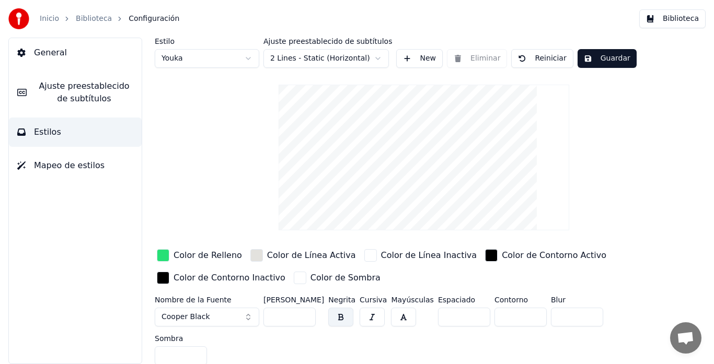
click at [162, 253] on div "button" at bounding box center [163, 255] width 13 height 13
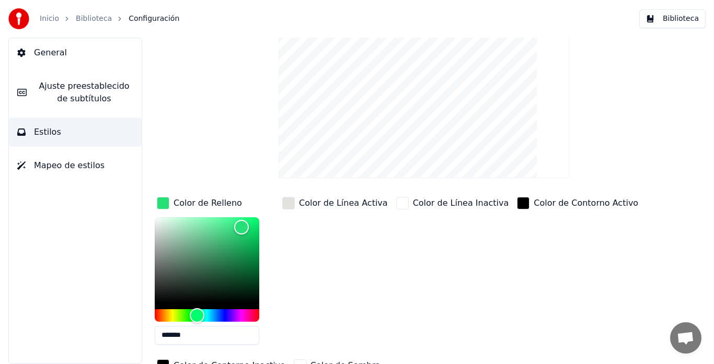
scroll to position [105, 0]
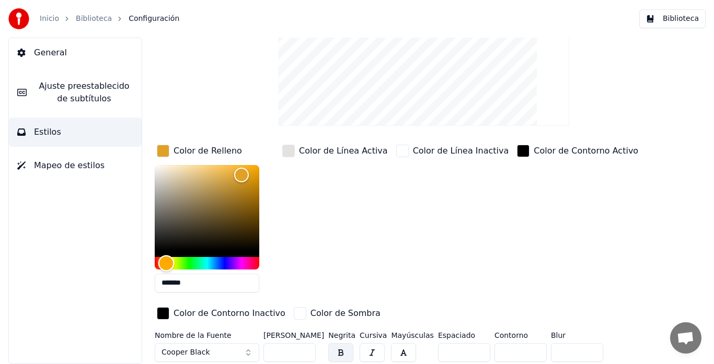
type input "*******"
drag, startPoint x: 192, startPoint y: 262, endPoint x: 168, endPoint y: 262, distance: 24.6
click at [168, 262] on div "Hue" at bounding box center [168, 263] width 16 height 16
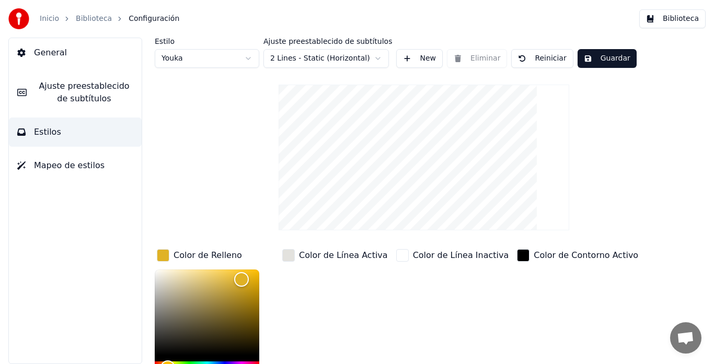
click at [588, 62] on button "Guardar" at bounding box center [606, 58] width 59 height 19
click at [85, 90] on span "Ajuste preestablecido de subtítulos" at bounding box center [84, 92] width 98 height 25
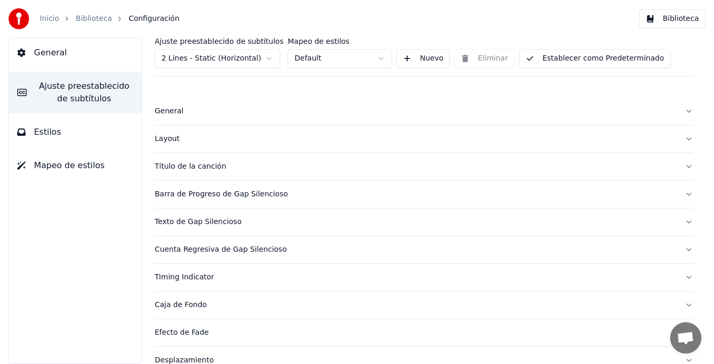
click at [230, 170] on div "Título de la canción" at bounding box center [416, 166] width 522 height 10
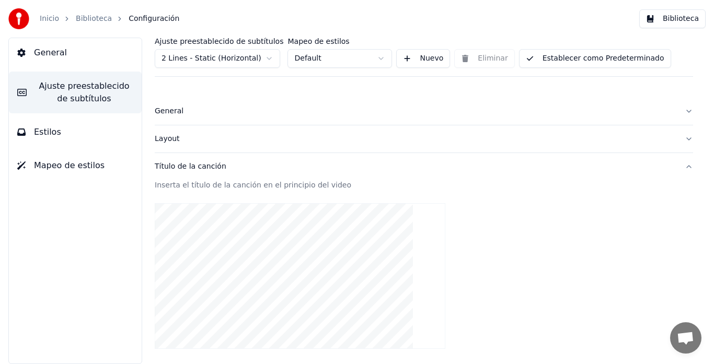
scroll to position [157, 0]
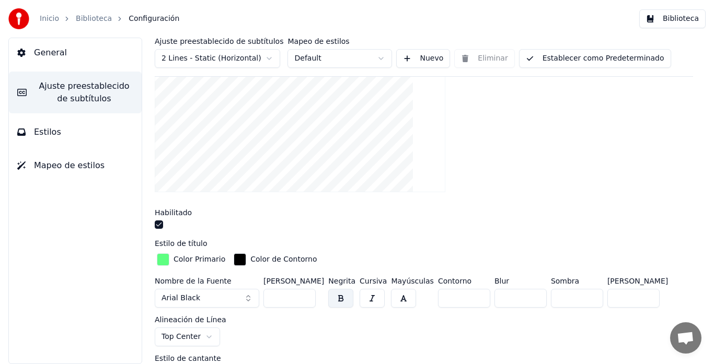
click at [166, 264] on div "button" at bounding box center [163, 259] width 13 height 13
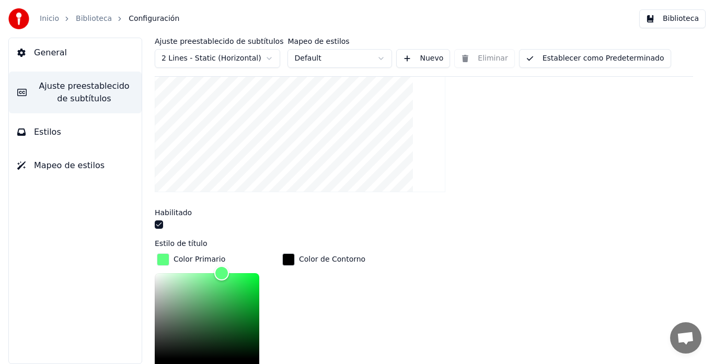
scroll to position [261, 0]
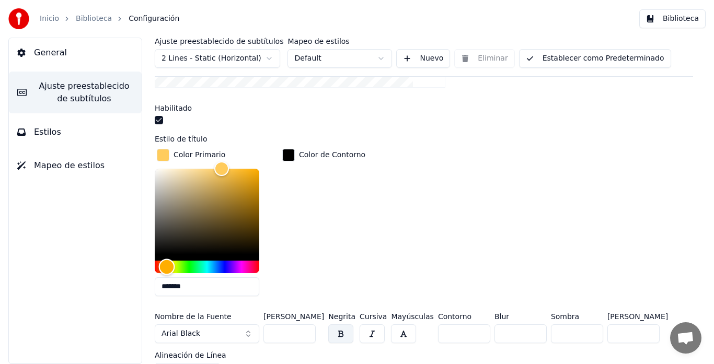
drag, startPoint x: 189, startPoint y: 263, endPoint x: 167, endPoint y: 261, distance: 22.0
click at [167, 261] on div "Hue" at bounding box center [167, 267] width 16 height 16
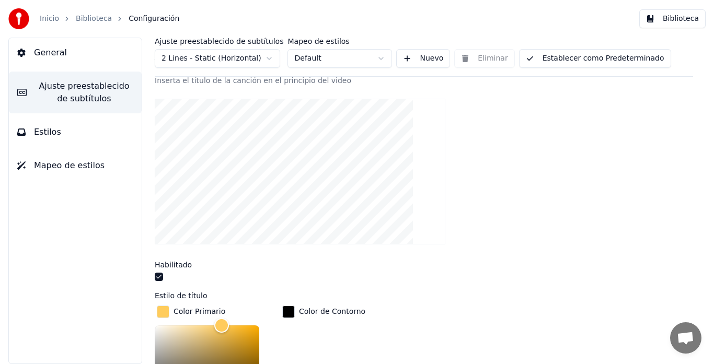
scroll to position [209, 0]
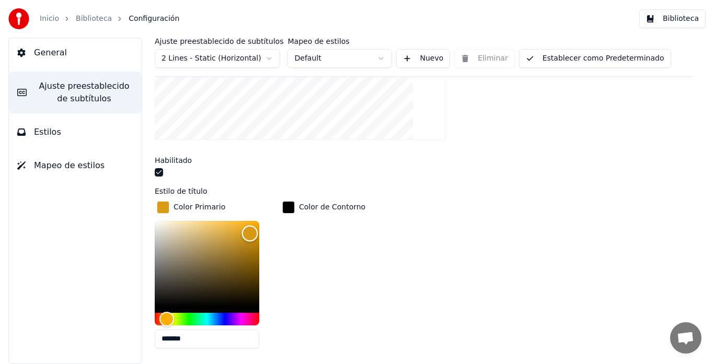
type input "*******"
drag, startPoint x: 248, startPoint y: 234, endPoint x: 263, endPoint y: 215, distance: 24.2
click at [259, 221] on div "Color" at bounding box center [207, 264] width 105 height 86
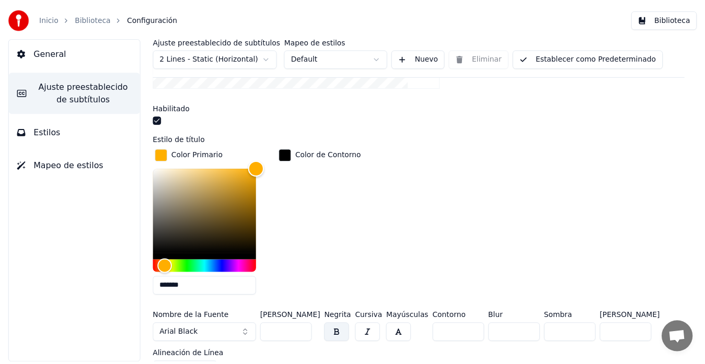
scroll to position [157, 0]
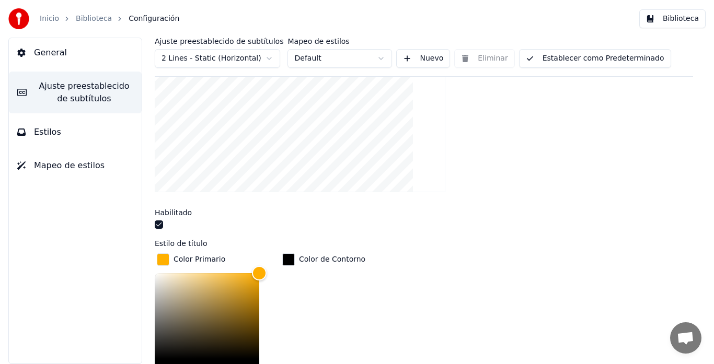
click at [555, 53] on button "Establecer como Predeterminado" at bounding box center [595, 58] width 152 height 19
click at [85, 18] on link "Biblioteca" at bounding box center [94, 19] width 36 height 10
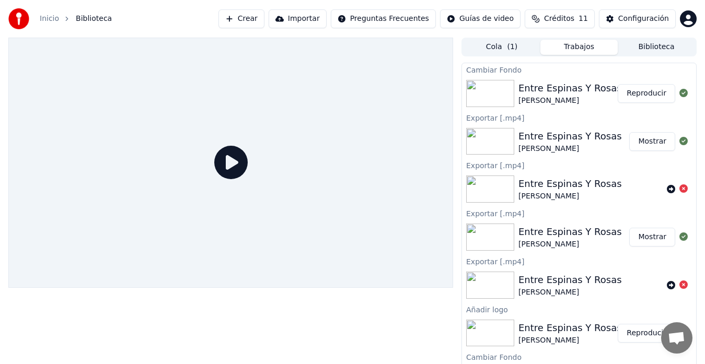
click at [648, 97] on button "Reproducir" at bounding box center [646, 93] width 57 height 19
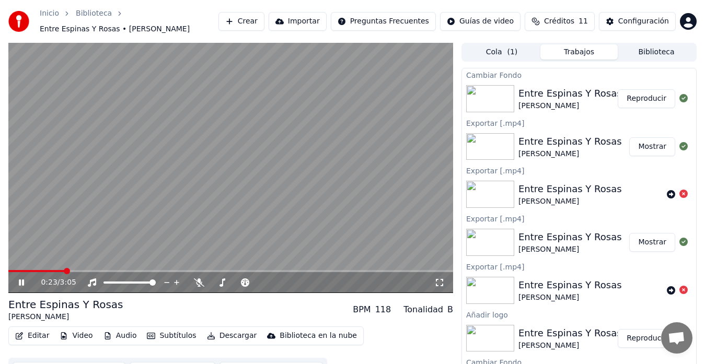
click at [255, 204] on video at bounding box center [230, 168] width 445 height 250
click at [285, 272] on div "0:23 / 3:05" at bounding box center [230, 282] width 445 height 21
click at [278, 263] on video at bounding box center [230, 168] width 445 height 250
click at [257, 270] on span at bounding box center [230, 271] width 445 height 2
click at [242, 211] on video at bounding box center [230, 168] width 445 height 250
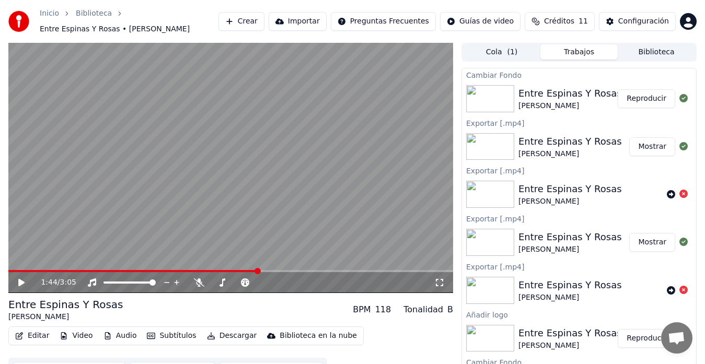
click at [242, 211] on video at bounding box center [230, 168] width 445 height 250
click at [301, 195] on video at bounding box center [230, 168] width 445 height 250
click at [301, 194] on video at bounding box center [230, 168] width 445 height 250
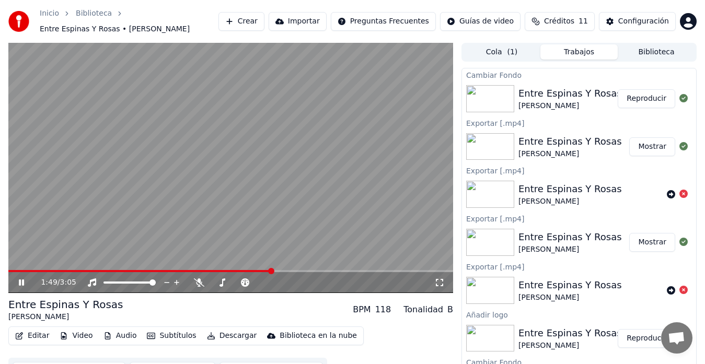
click at [289, 200] on video at bounding box center [230, 168] width 445 height 250
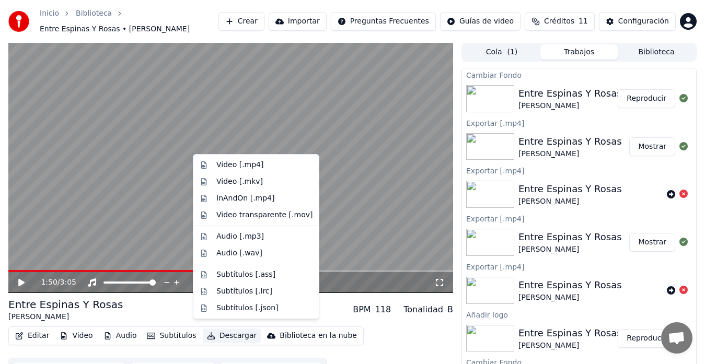
click at [208, 330] on button "Descargar" at bounding box center [232, 336] width 59 height 15
click at [242, 168] on div "Video [.mp4]" at bounding box center [239, 165] width 47 height 10
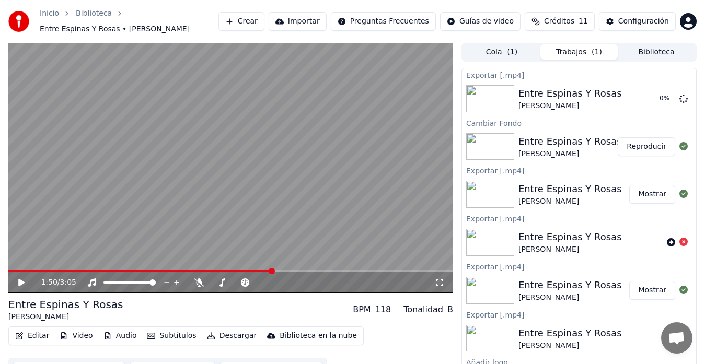
click at [656, 190] on button "Mostrar" at bounding box center [652, 194] width 46 height 19
click at [649, 96] on button "Mostrar" at bounding box center [652, 98] width 46 height 19
